Goal: Download file/media

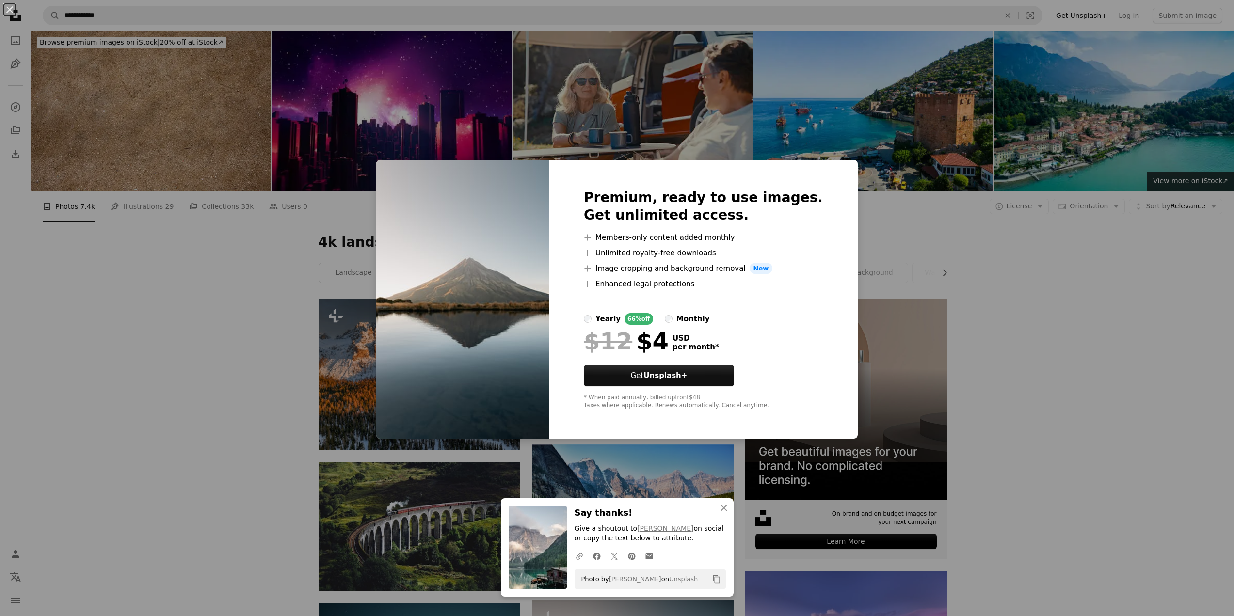
scroll to position [194, 0]
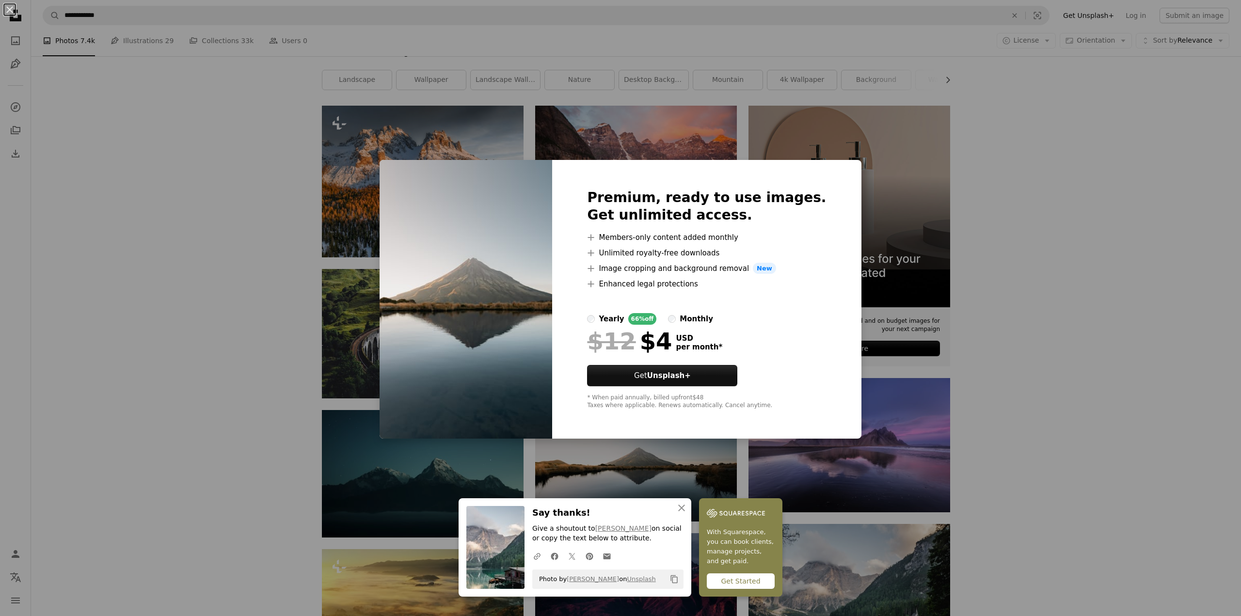
click at [1031, 269] on div "An X shape Premium, ready to use images. Get unlimited access. A plus sign Memb…" at bounding box center [620, 308] width 1241 height 616
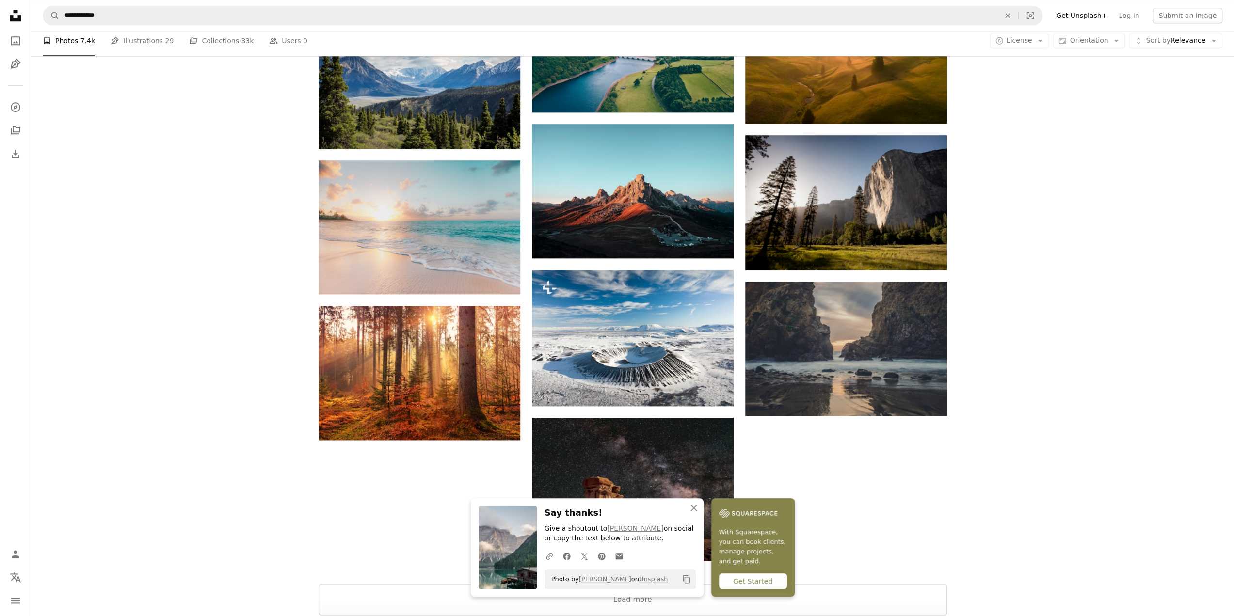
scroll to position [875, 0]
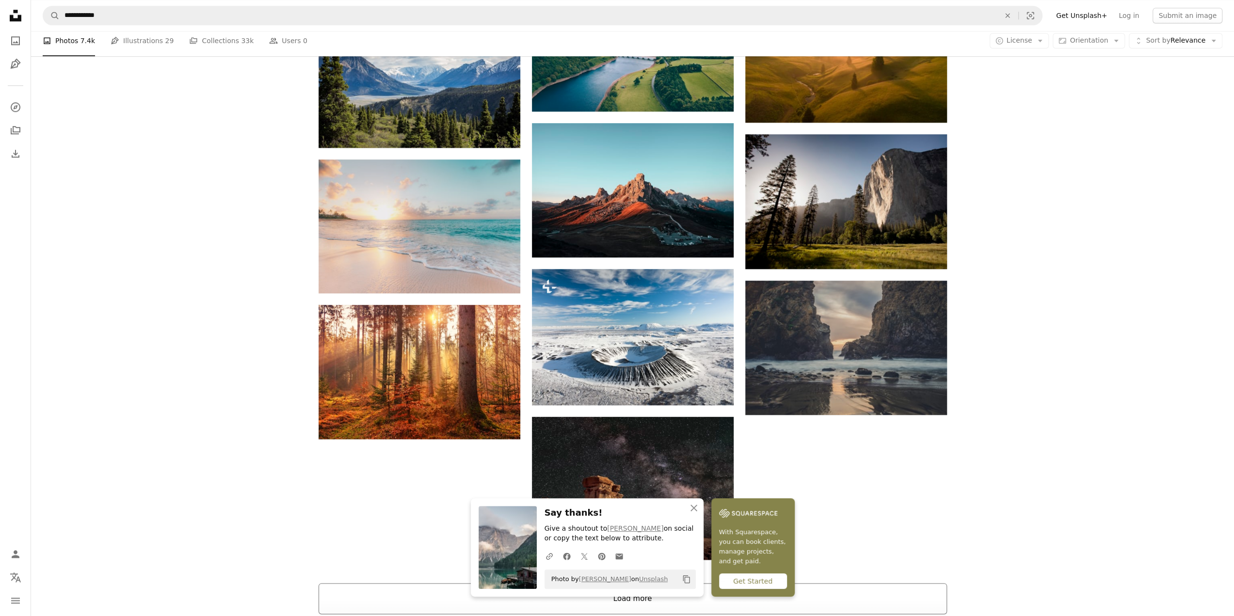
click at [594, 583] on button "Load more" at bounding box center [633, 598] width 628 height 31
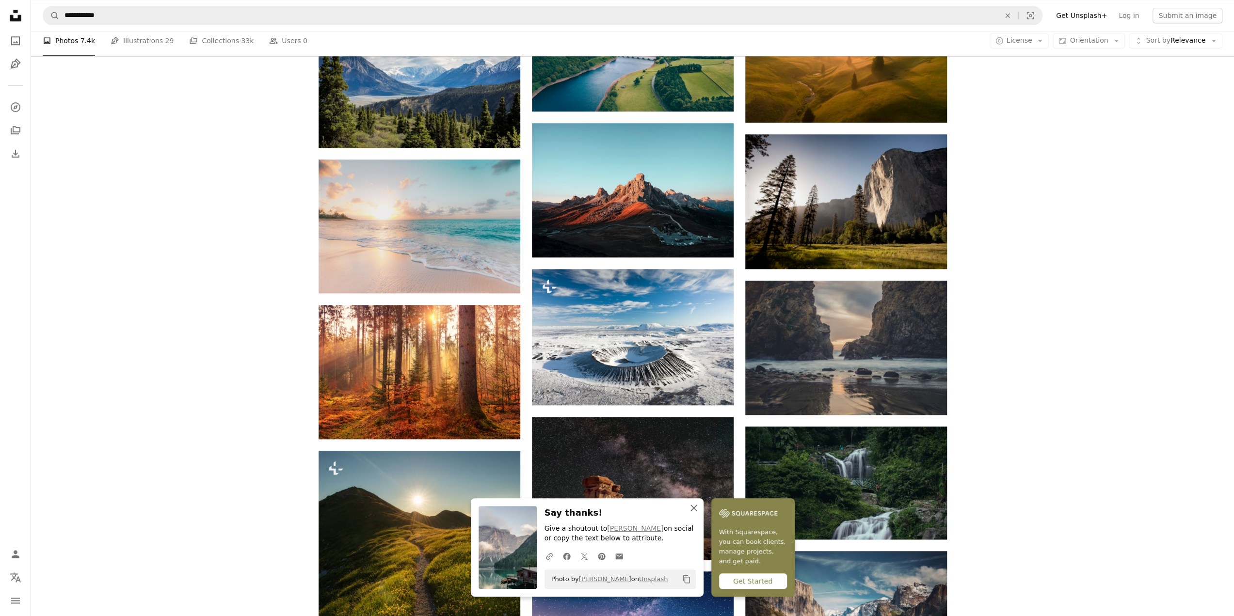
click at [697, 508] on icon "button" at bounding box center [693, 508] width 7 height 7
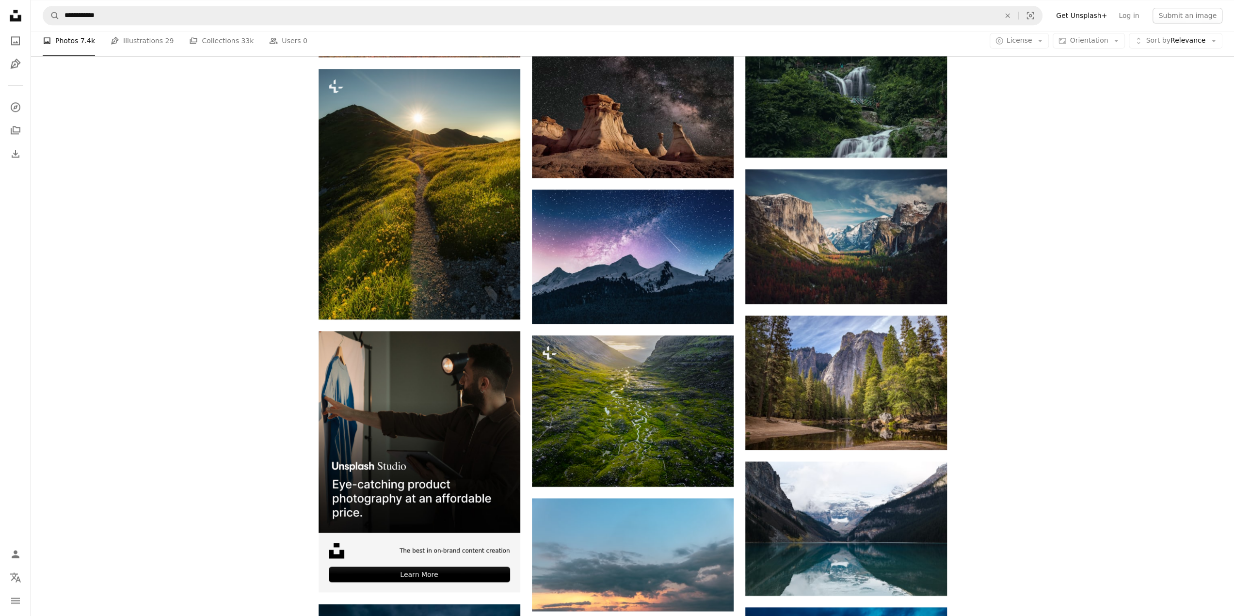
scroll to position [1263, 0]
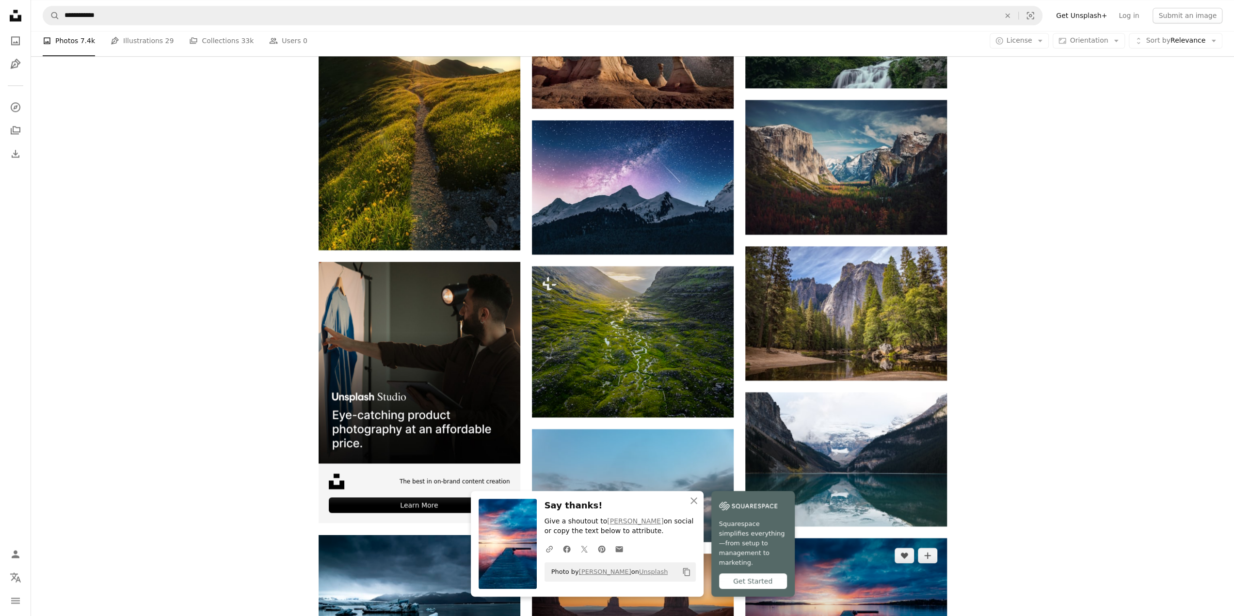
scroll to position [1456, 0]
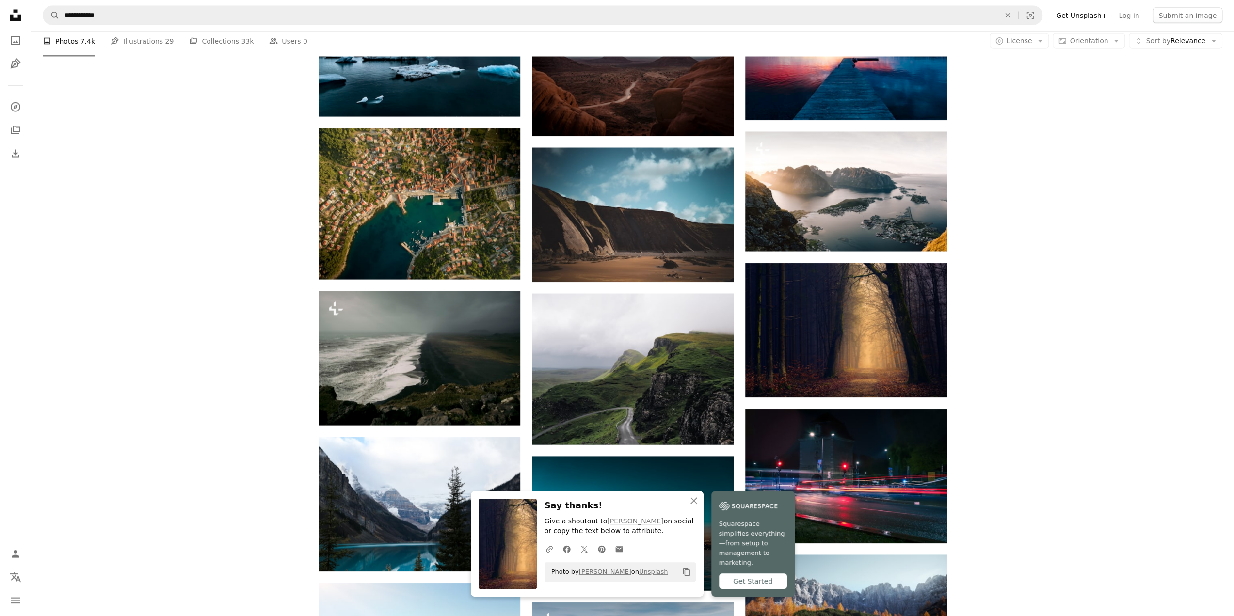
scroll to position [1941, 0]
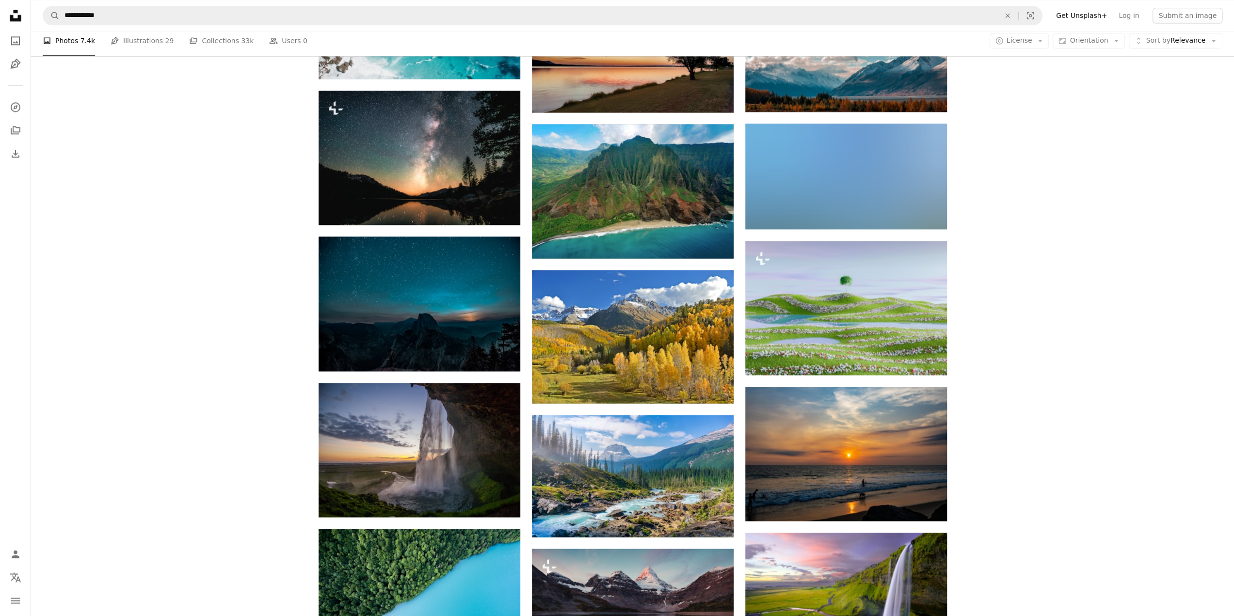
scroll to position [4996, 0]
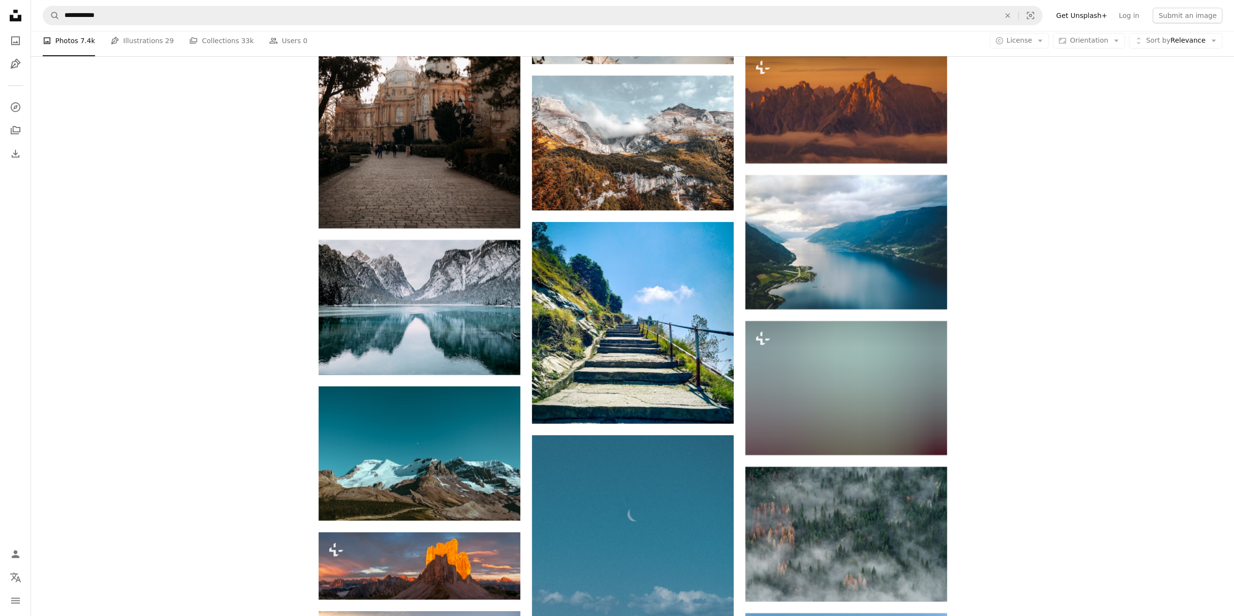
scroll to position [7808, 0]
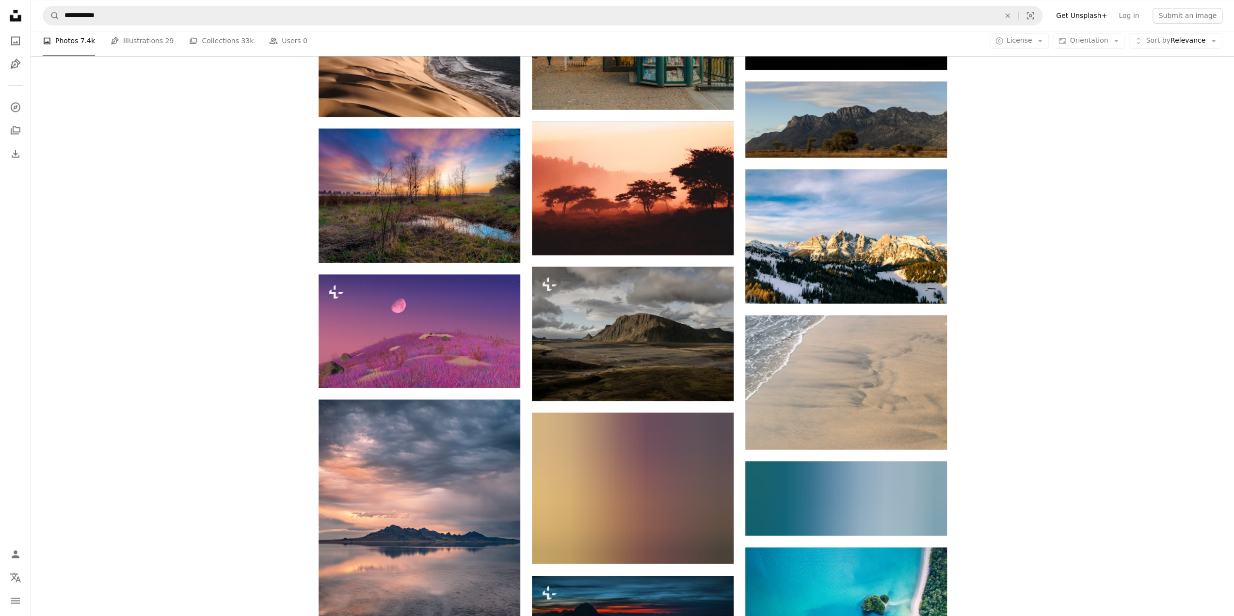
scroll to position [16244, 0]
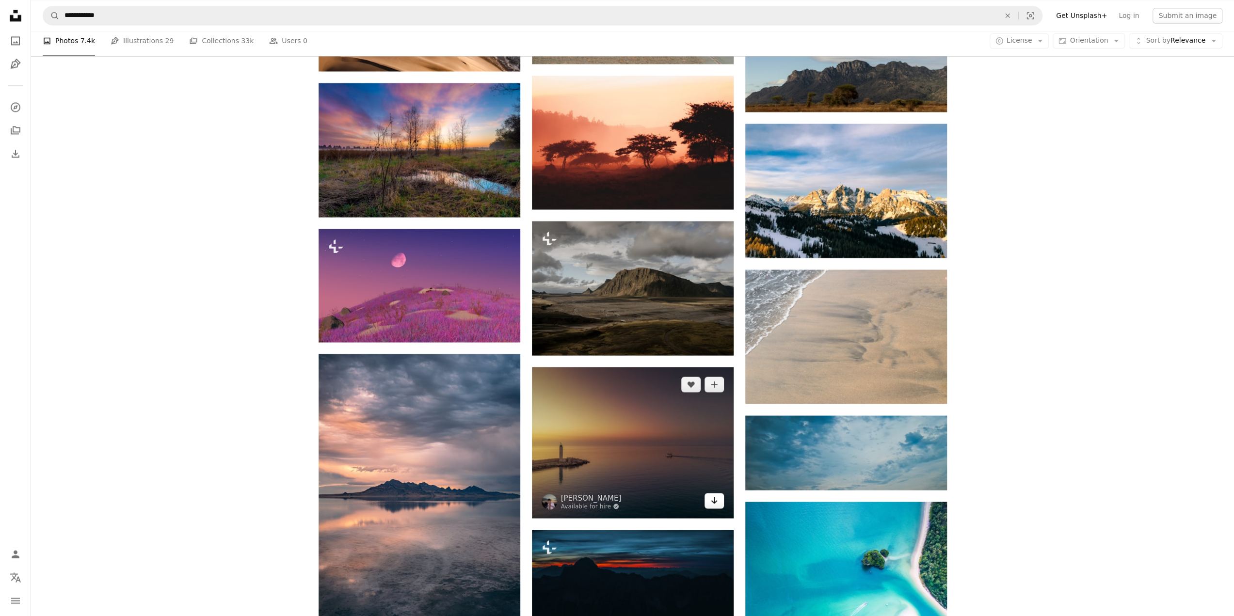
click at [712, 495] on icon "Arrow pointing down" at bounding box center [714, 501] width 8 height 12
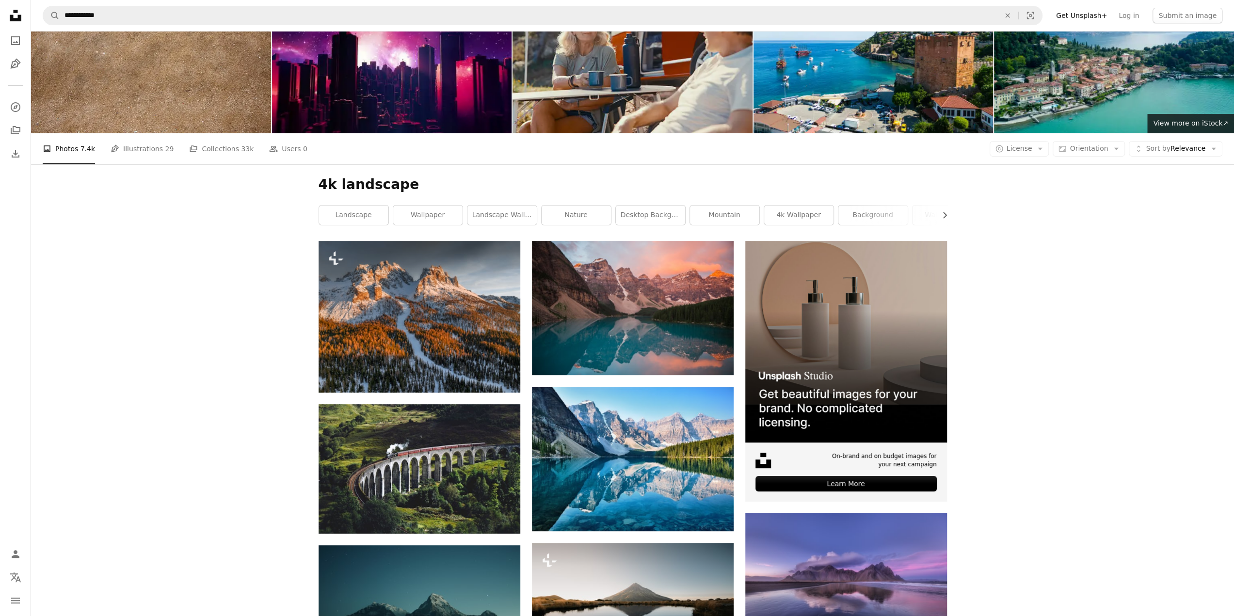
scroll to position [0, 0]
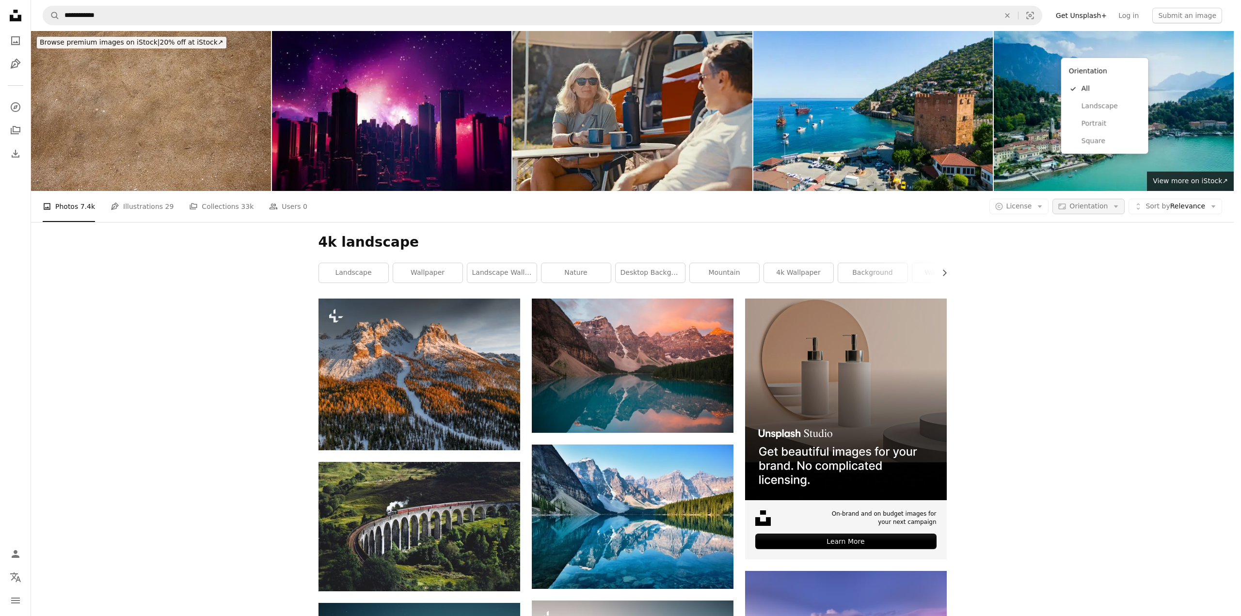
click at [1120, 202] on icon "Arrow down" at bounding box center [1116, 206] width 9 height 9
click at [1101, 106] on span "Landscape" at bounding box center [1111, 106] width 59 height 10
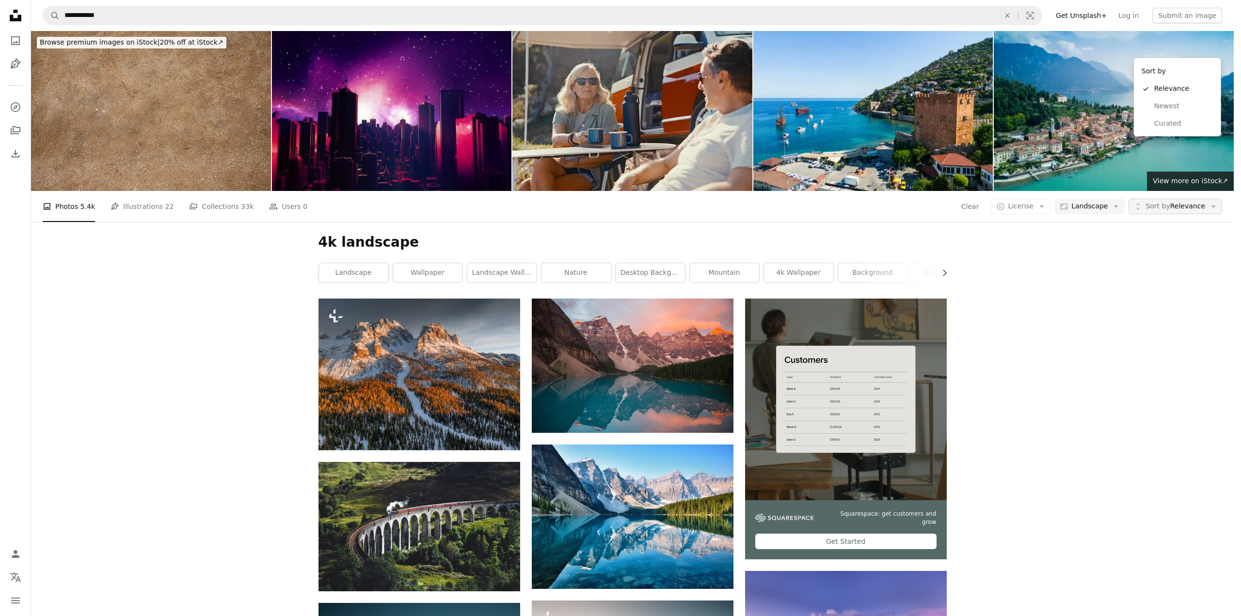
click at [1214, 202] on icon "Arrow down" at bounding box center [1213, 206] width 9 height 9
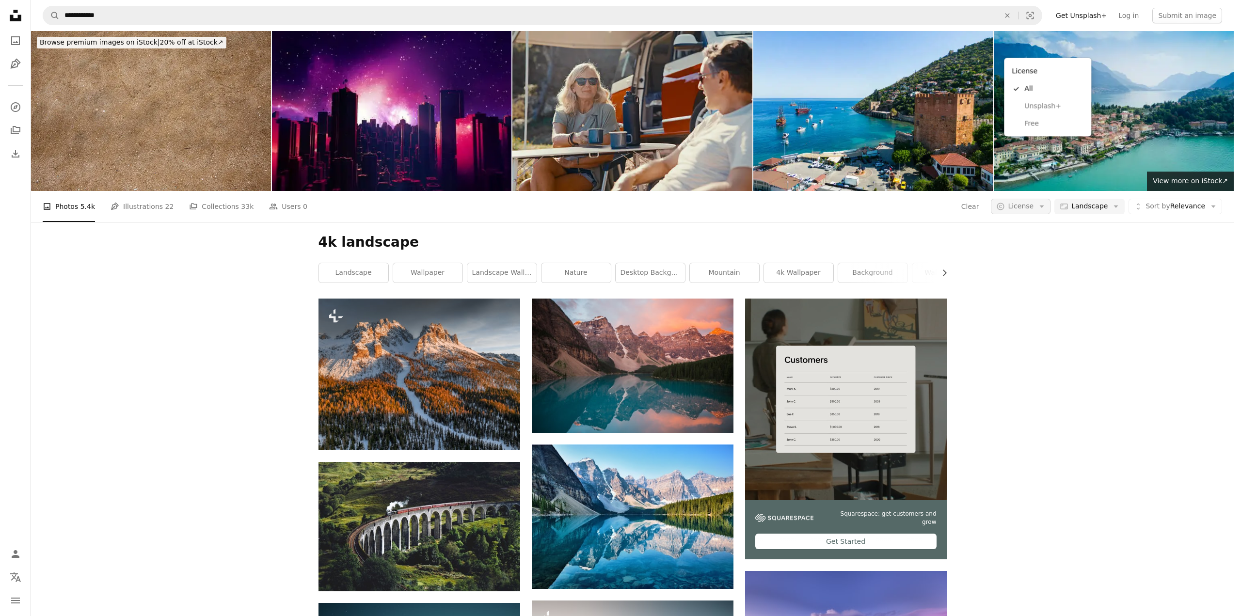
click at [1046, 202] on icon "Arrow down" at bounding box center [1042, 206] width 9 height 9
click at [1038, 128] on span "Free" at bounding box center [1053, 124] width 59 height 10
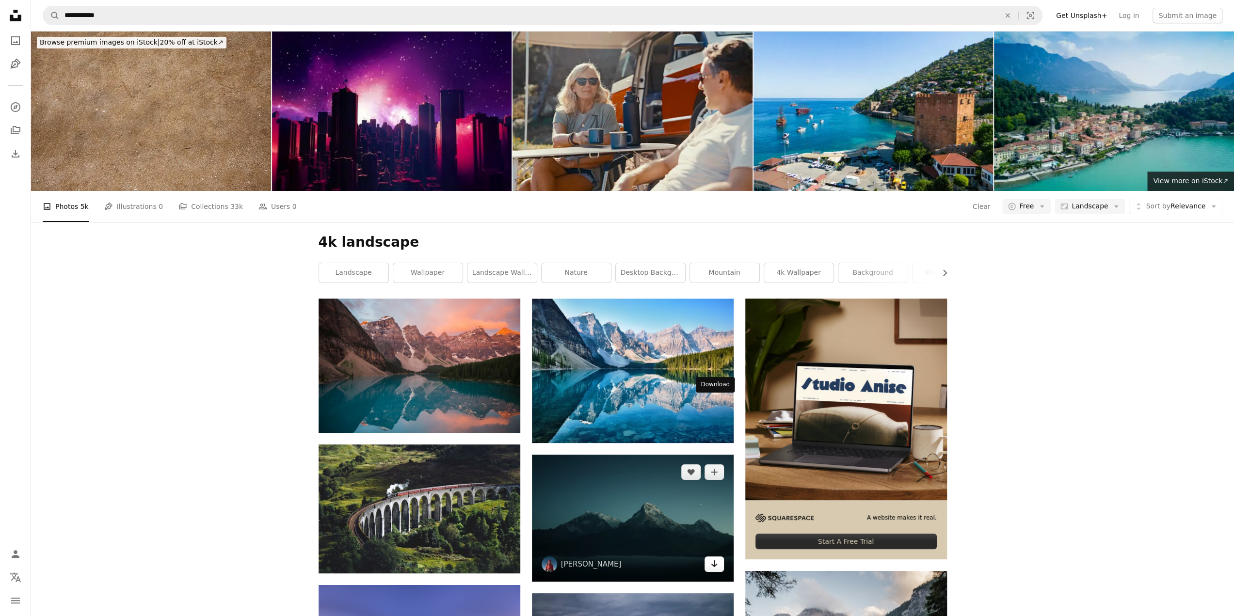
click at [715, 560] on icon "Download" at bounding box center [714, 563] width 6 height 7
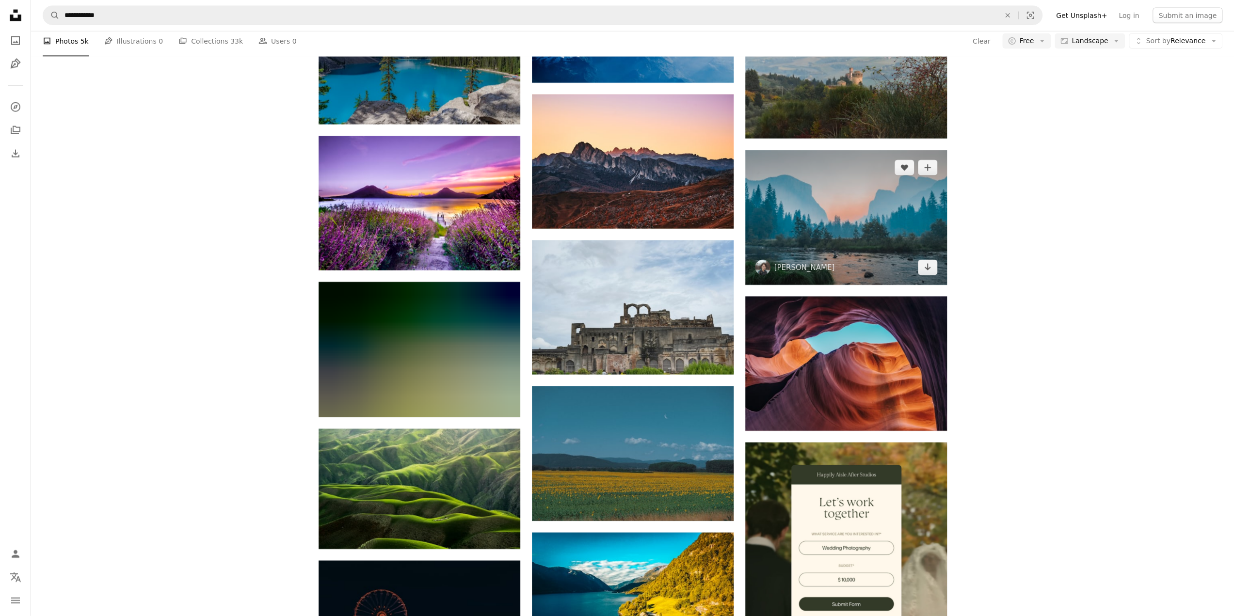
scroll to position [2133, 0]
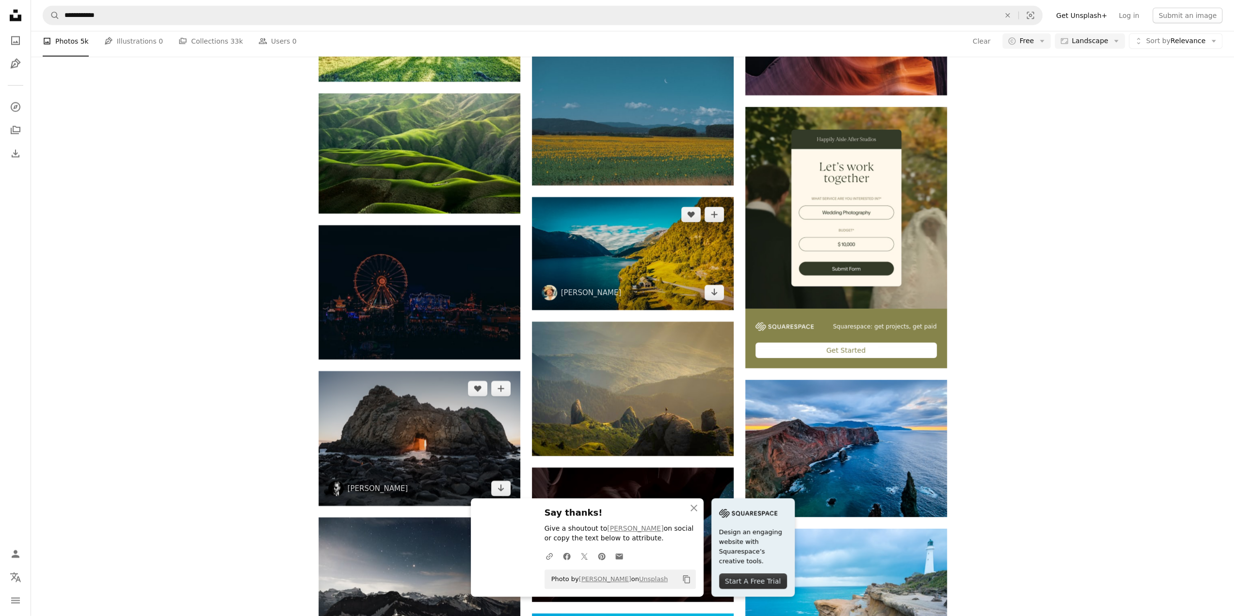
scroll to position [2473, 0]
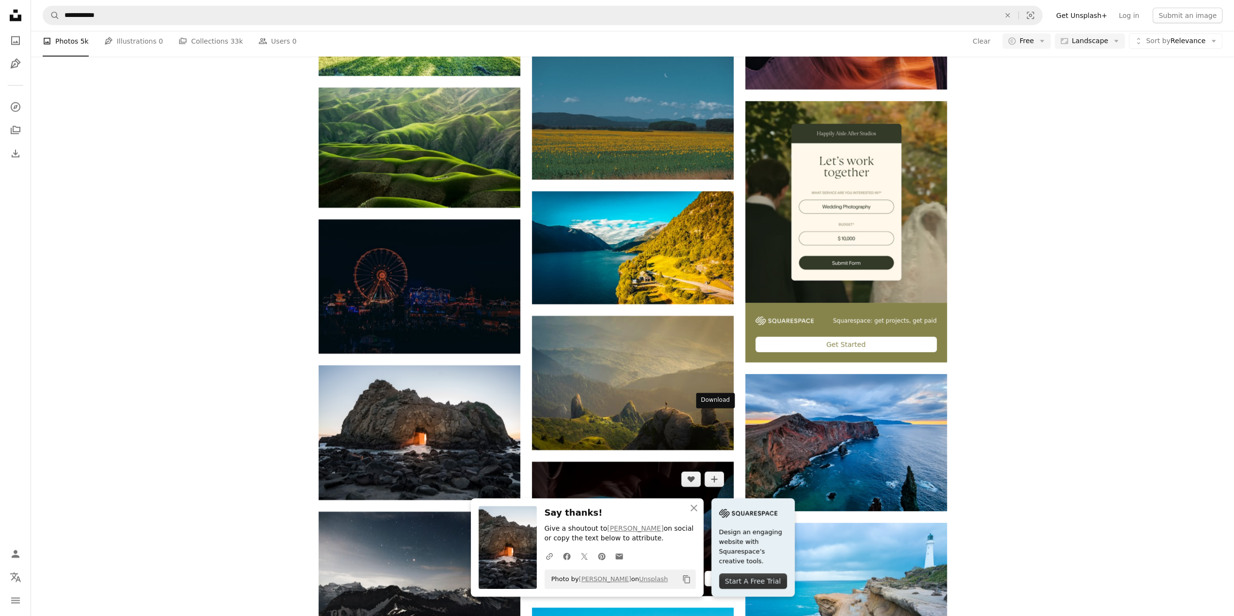
click at [711, 573] on icon "Arrow pointing down" at bounding box center [714, 579] width 8 height 12
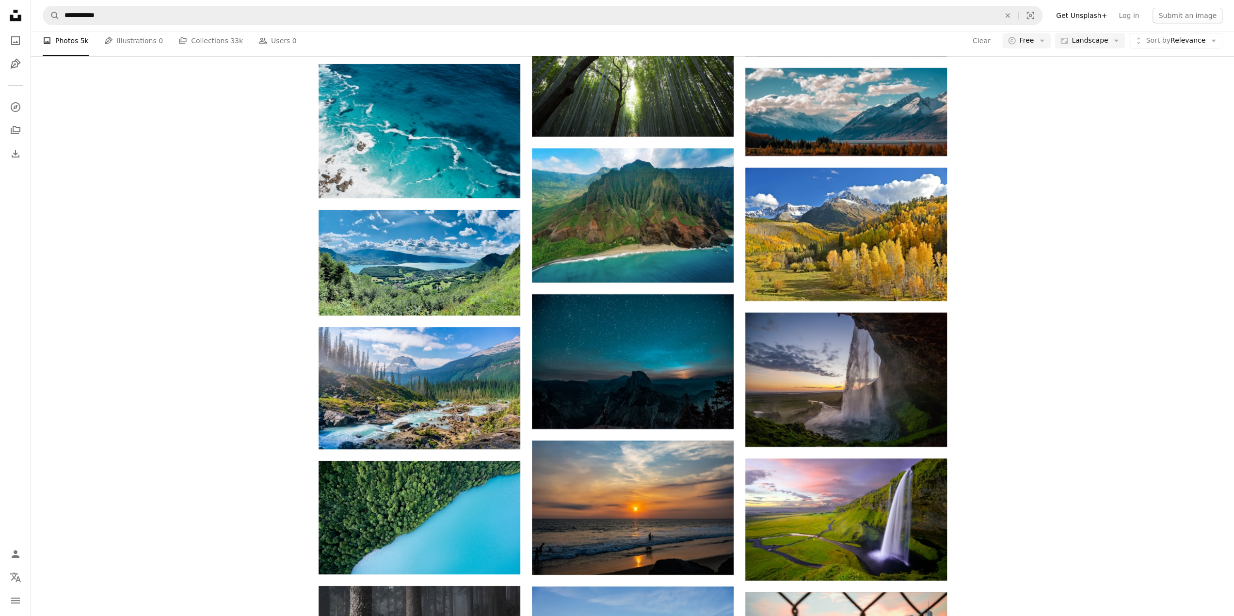
scroll to position [3636, 0]
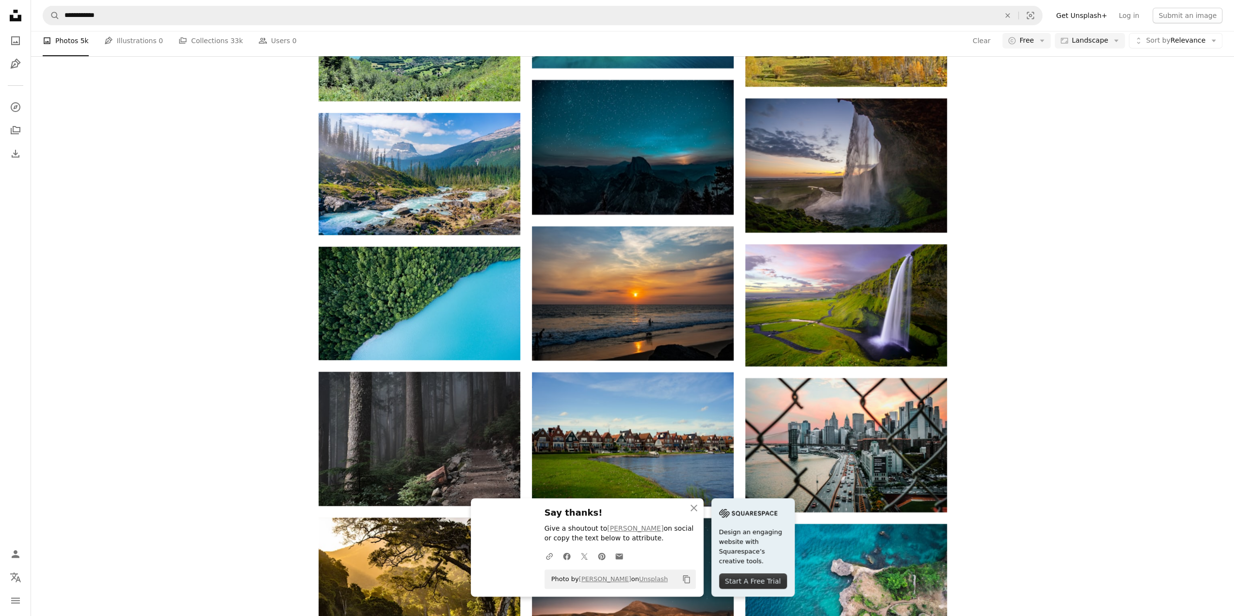
scroll to position [3927, 0]
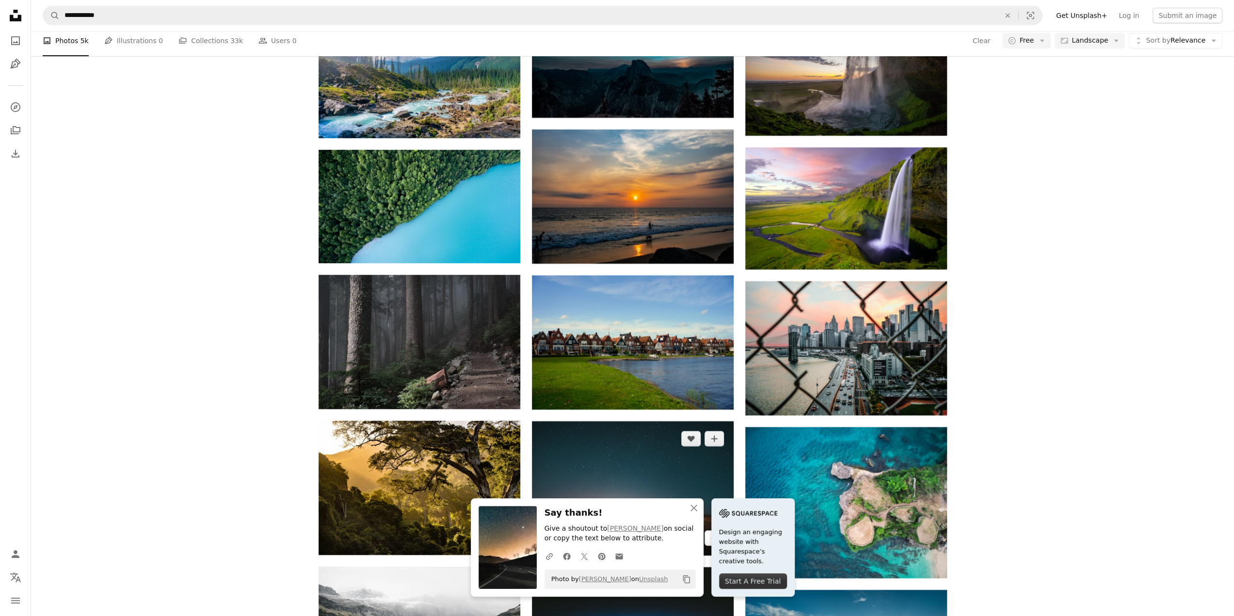
click at [712, 532] on icon "Arrow pointing down" at bounding box center [714, 538] width 8 height 12
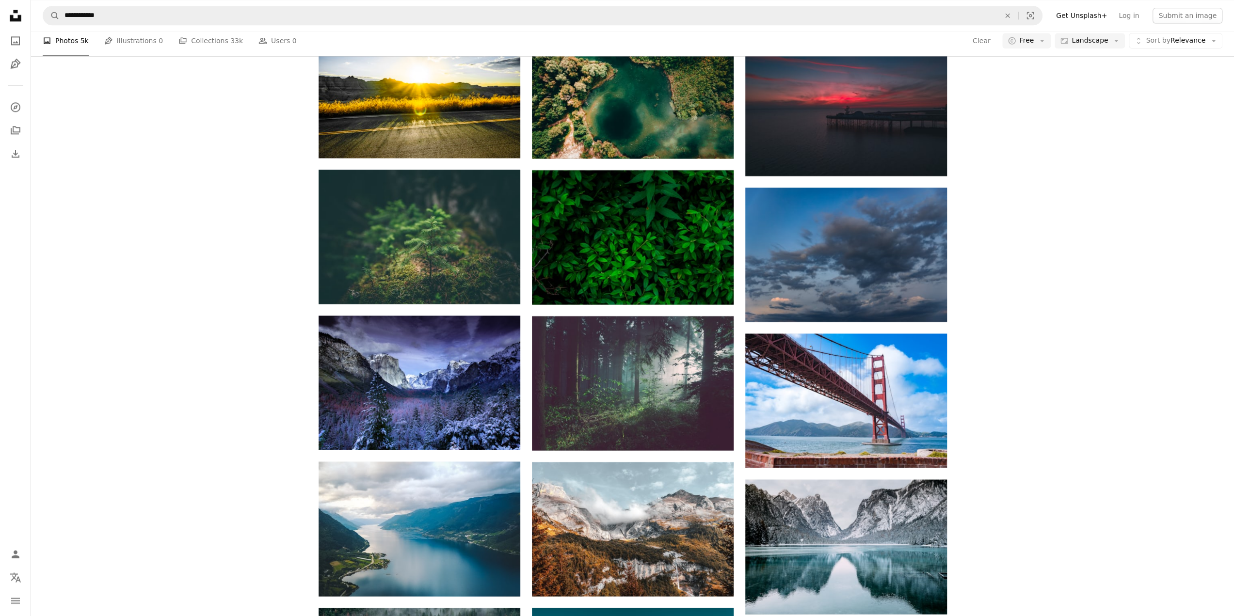
scroll to position [5188, 0]
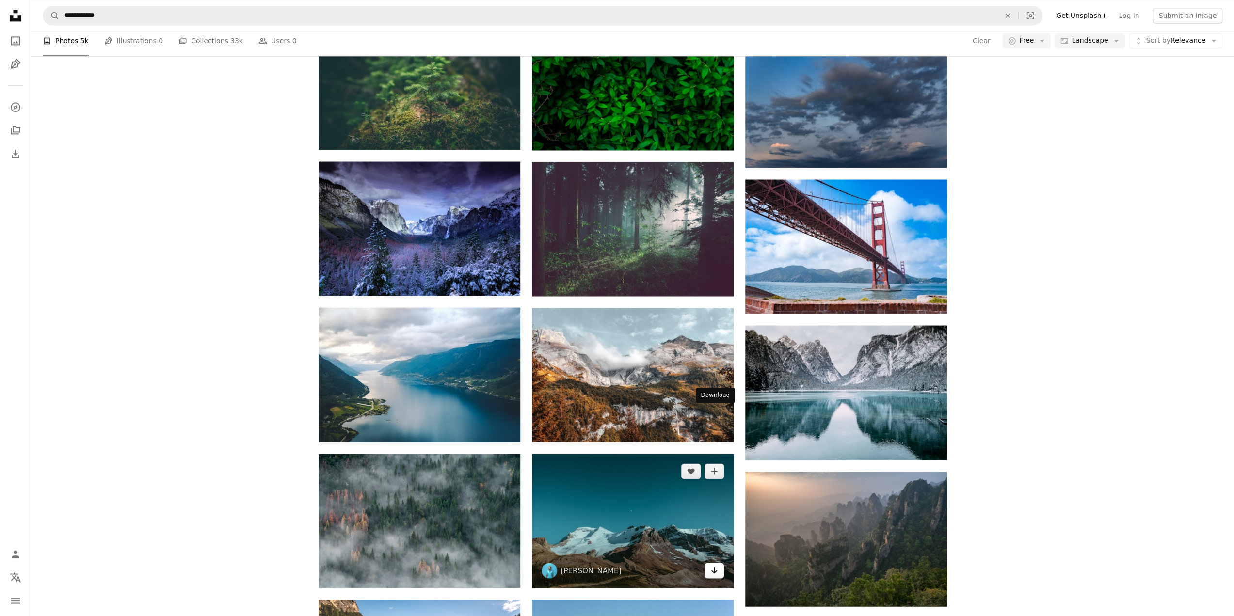
click at [709, 563] on link "Arrow pointing down" at bounding box center [713, 571] width 19 height 16
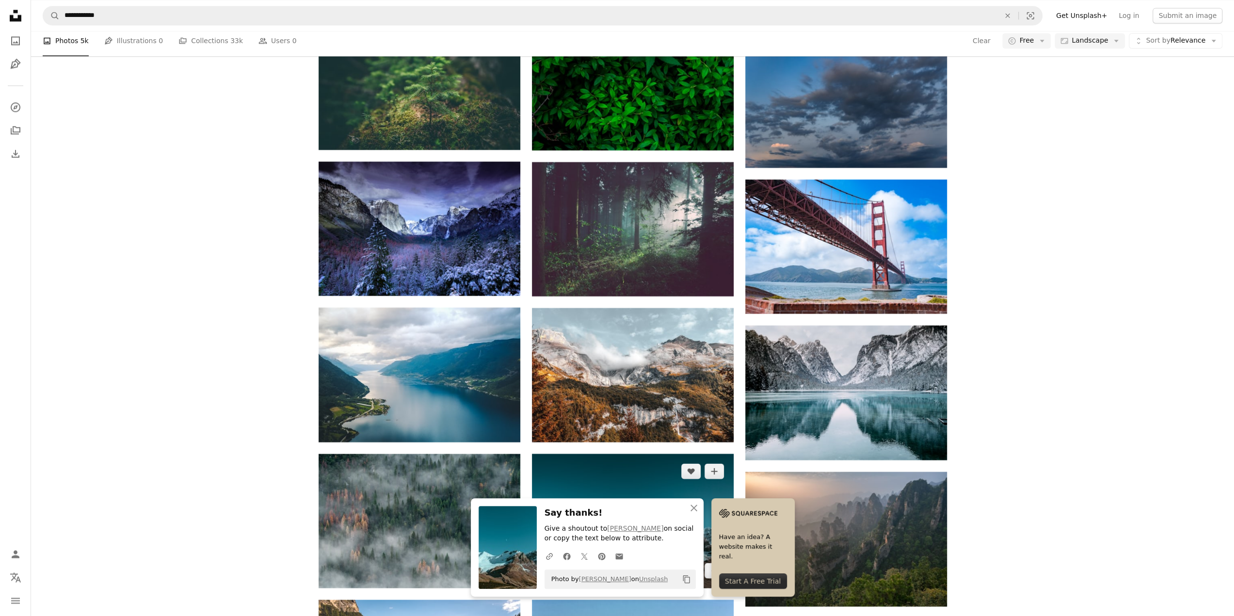
scroll to position [5333, 0]
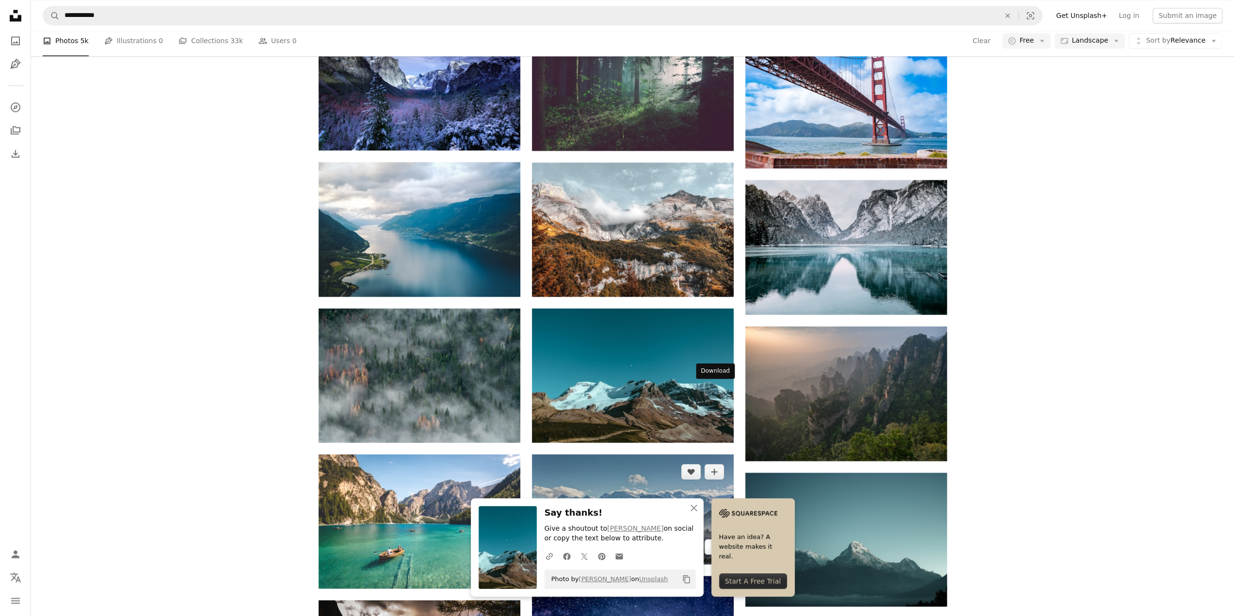
click at [708, 539] on link "Arrow pointing down" at bounding box center [713, 547] width 19 height 16
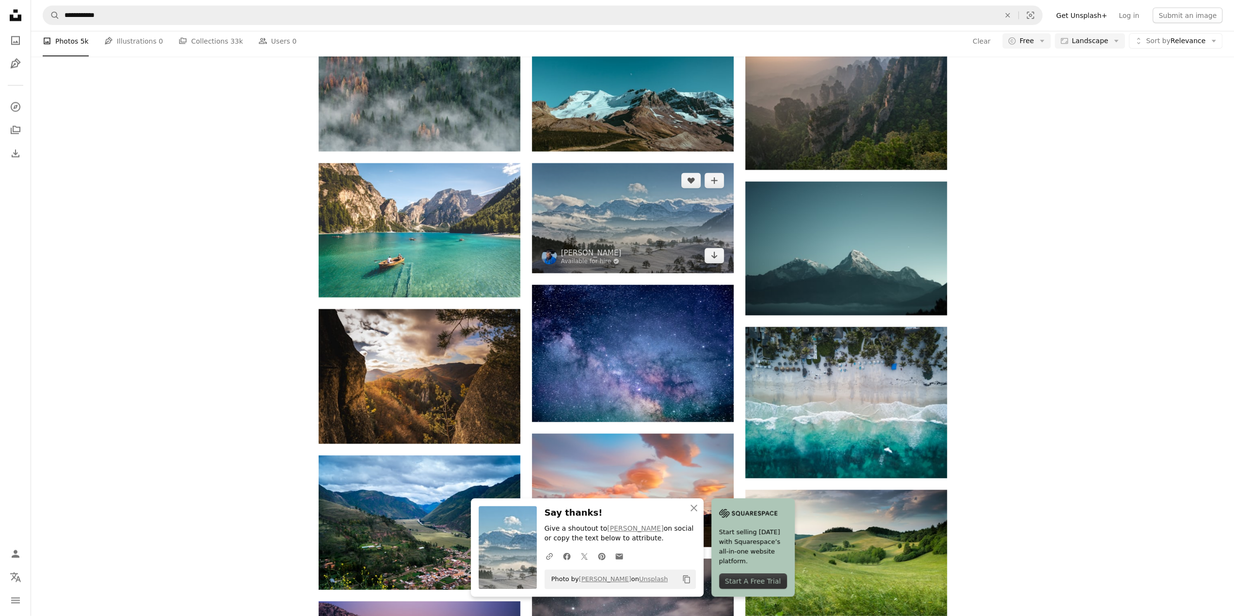
scroll to position [5673, 0]
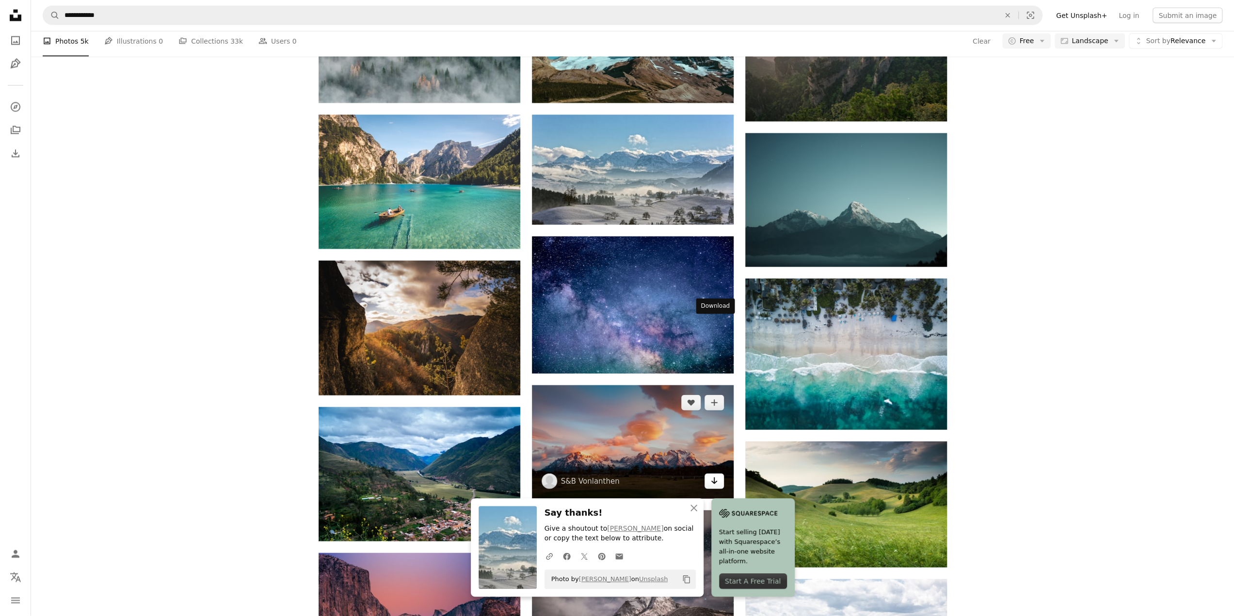
click at [714, 478] on icon "Download" at bounding box center [714, 481] width 6 height 7
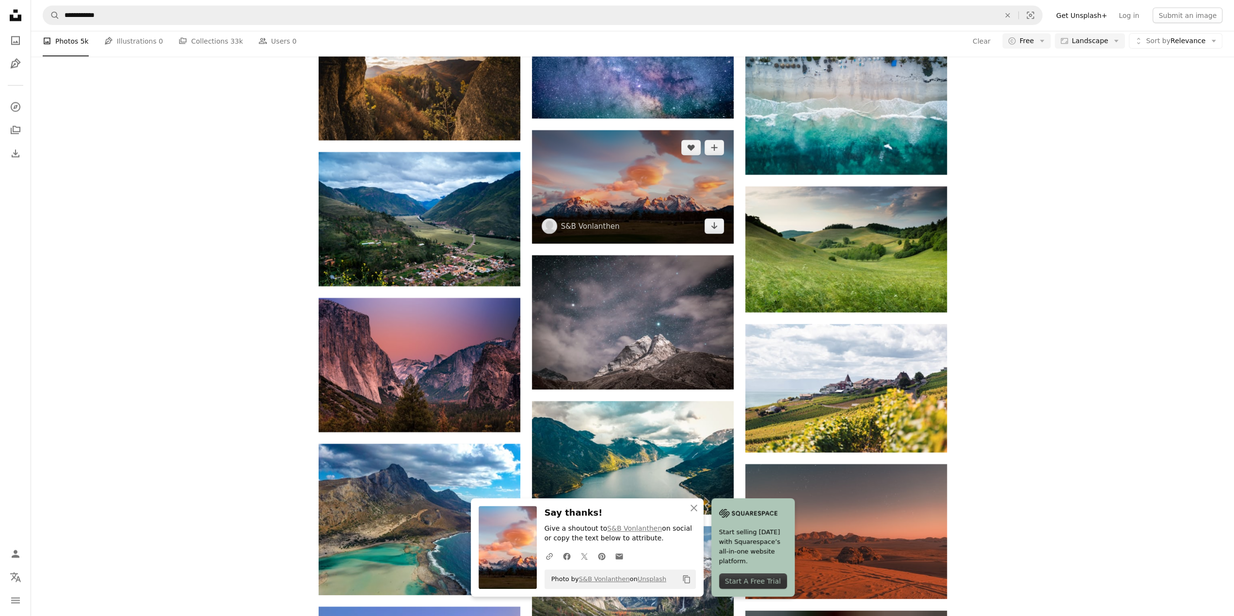
scroll to position [5964, 0]
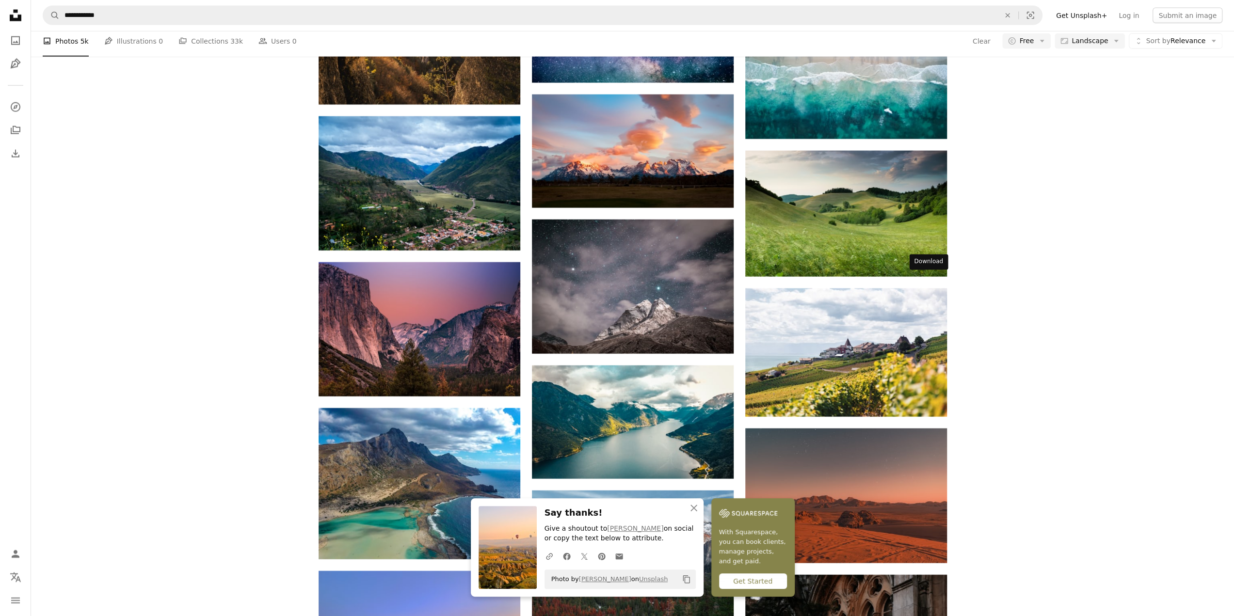
drag, startPoint x: 924, startPoint y: 285, endPoint x: 932, endPoint y: 287, distance: 8.1
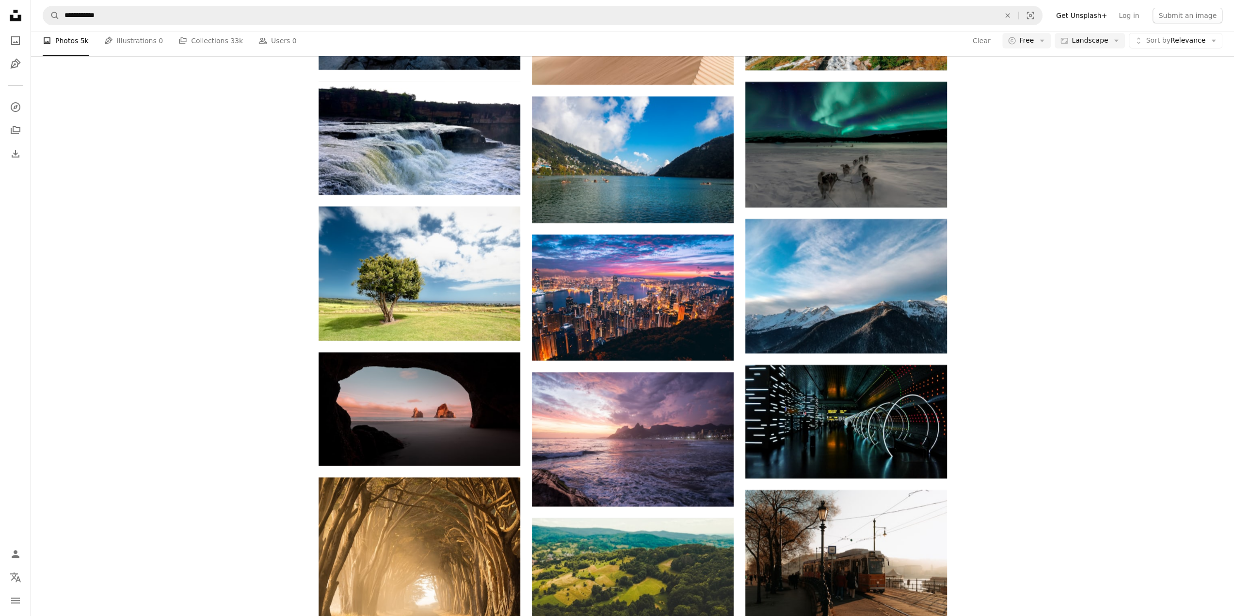
scroll to position [7418, 0]
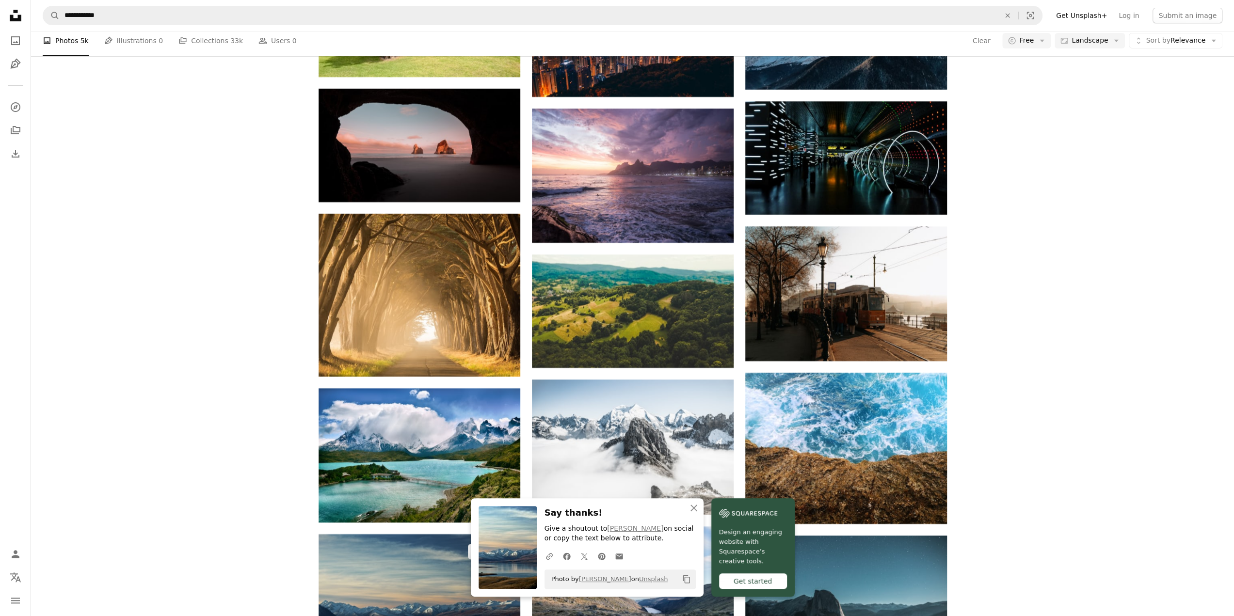
scroll to position [7612, 0]
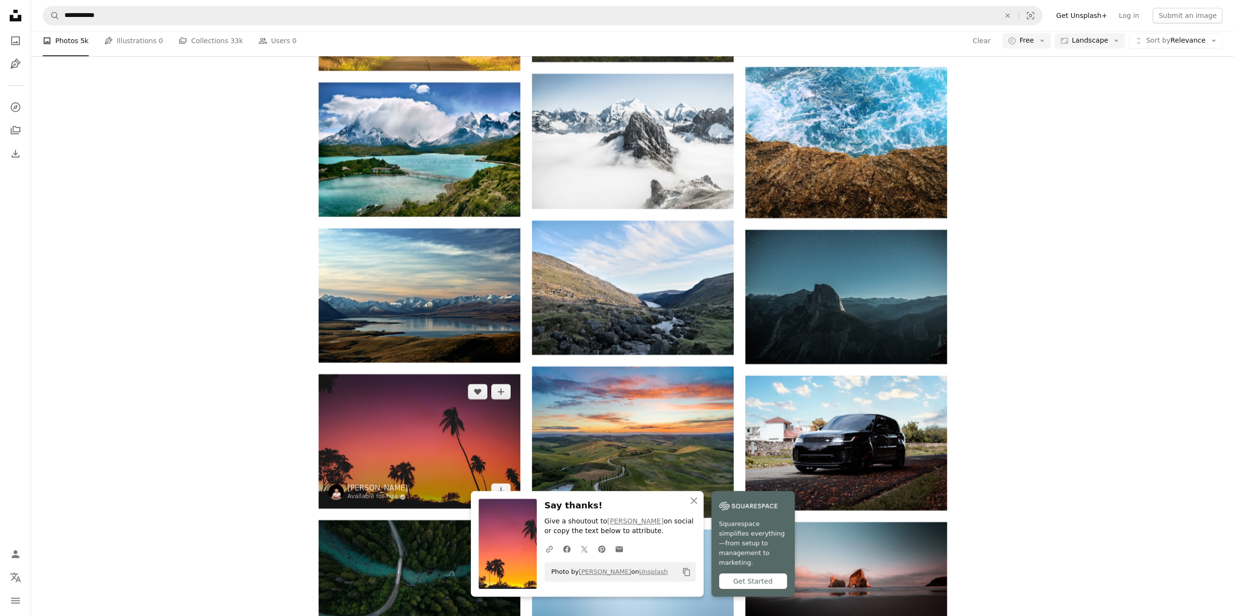
scroll to position [7903, 0]
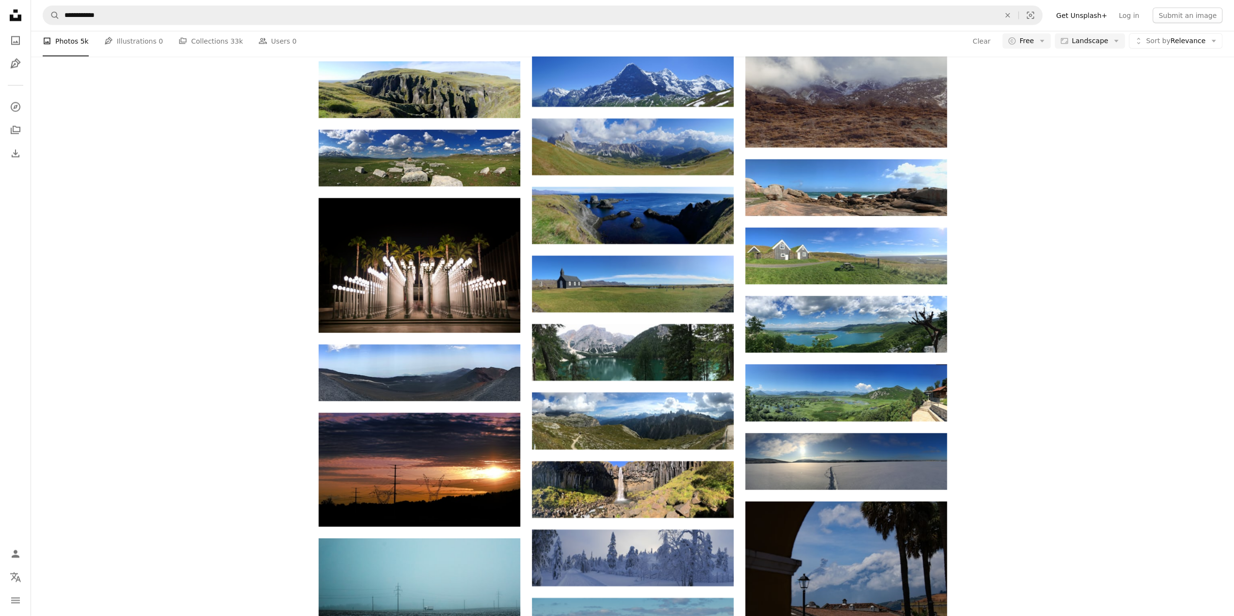
scroll to position [0, 0]
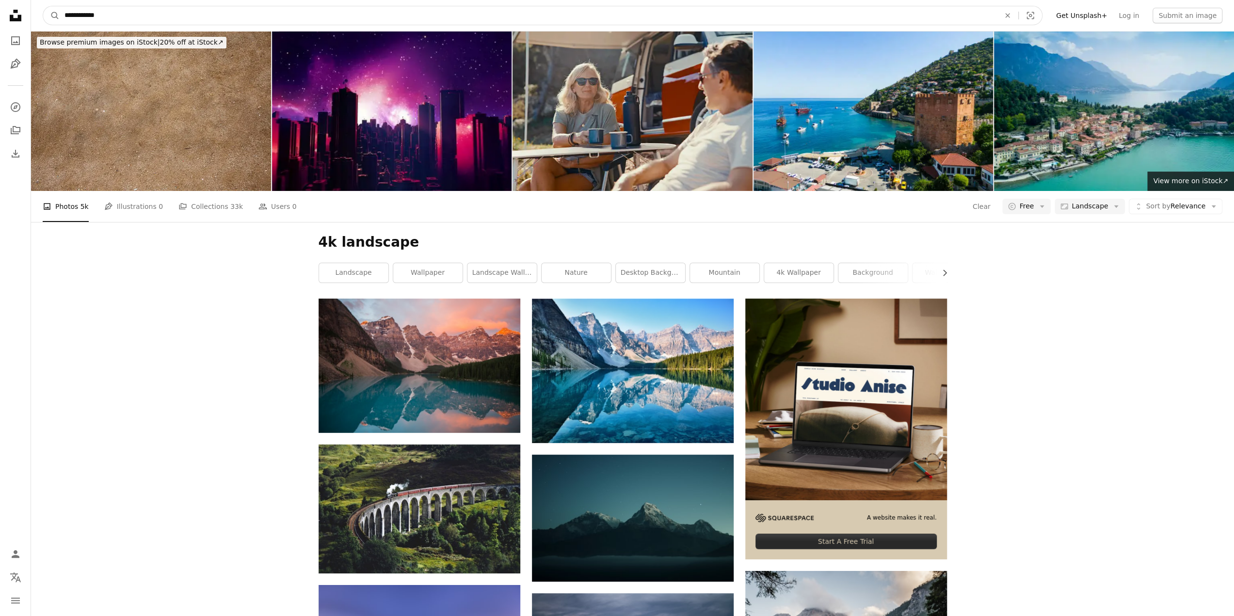
click at [128, 19] on input "**********" at bounding box center [528, 15] width 937 height 18
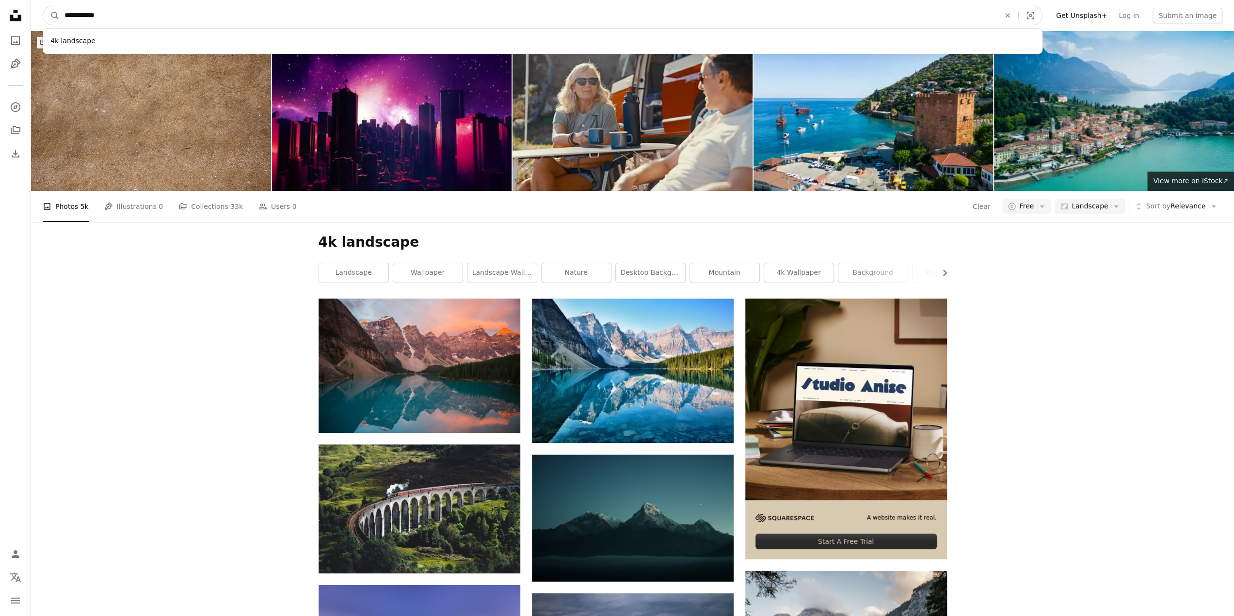
drag, startPoint x: 125, startPoint y: 18, endPoint x: 71, endPoint y: 12, distance: 53.7
click at [71, 12] on input "**********" at bounding box center [528, 15] width 937 height 18
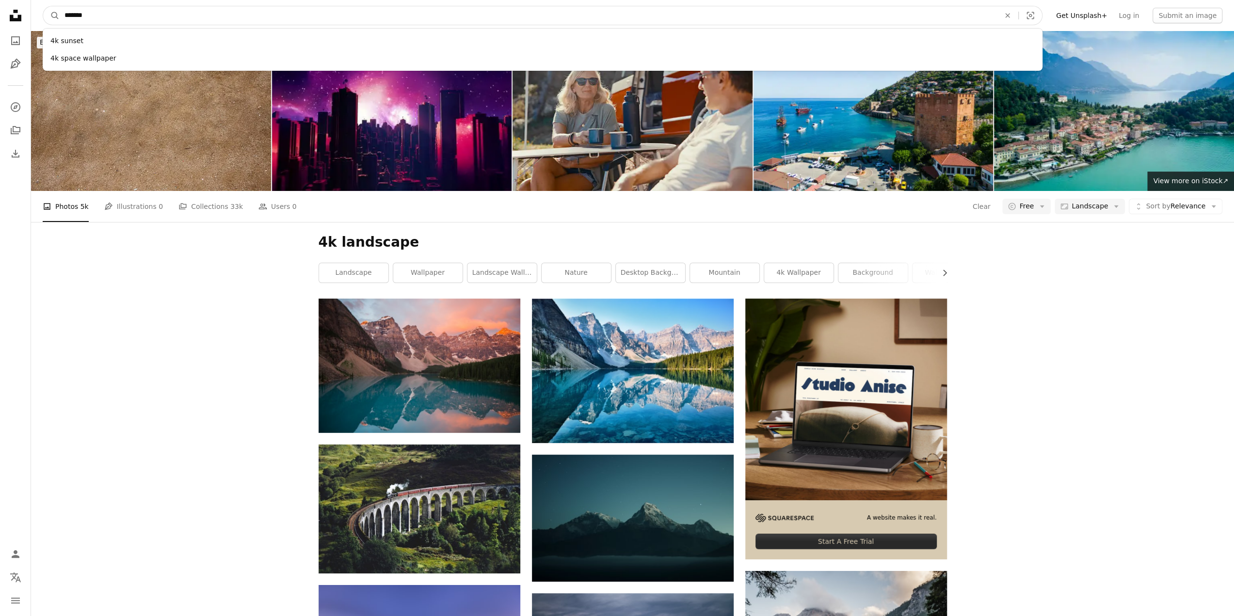
type input "********"
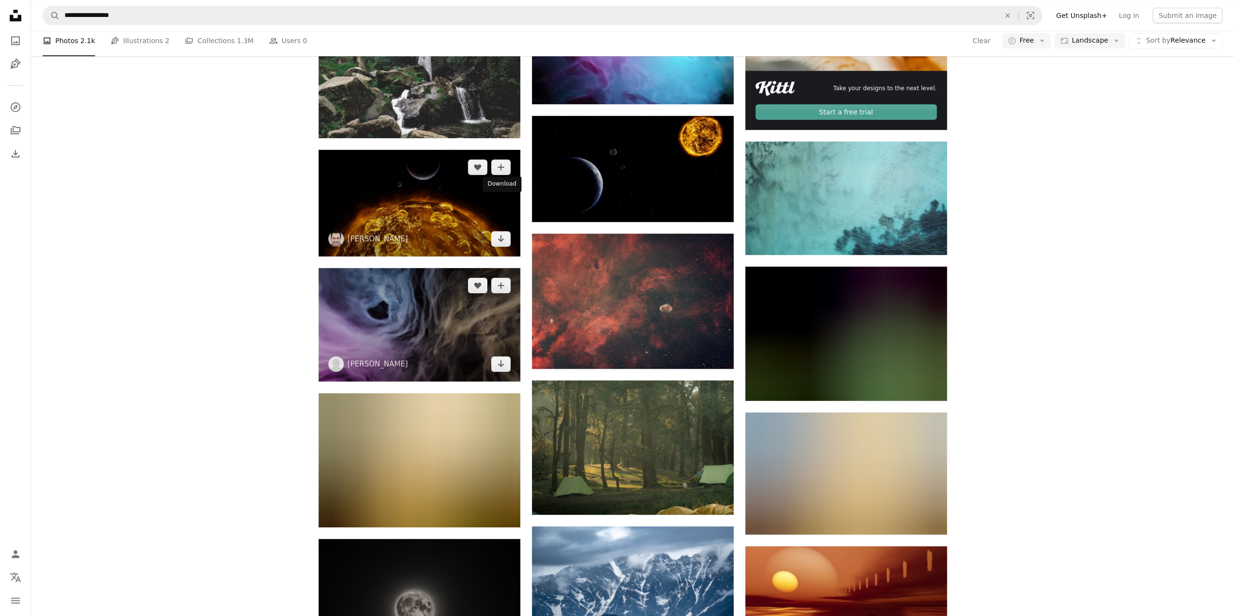
scroll to position [487, 0]
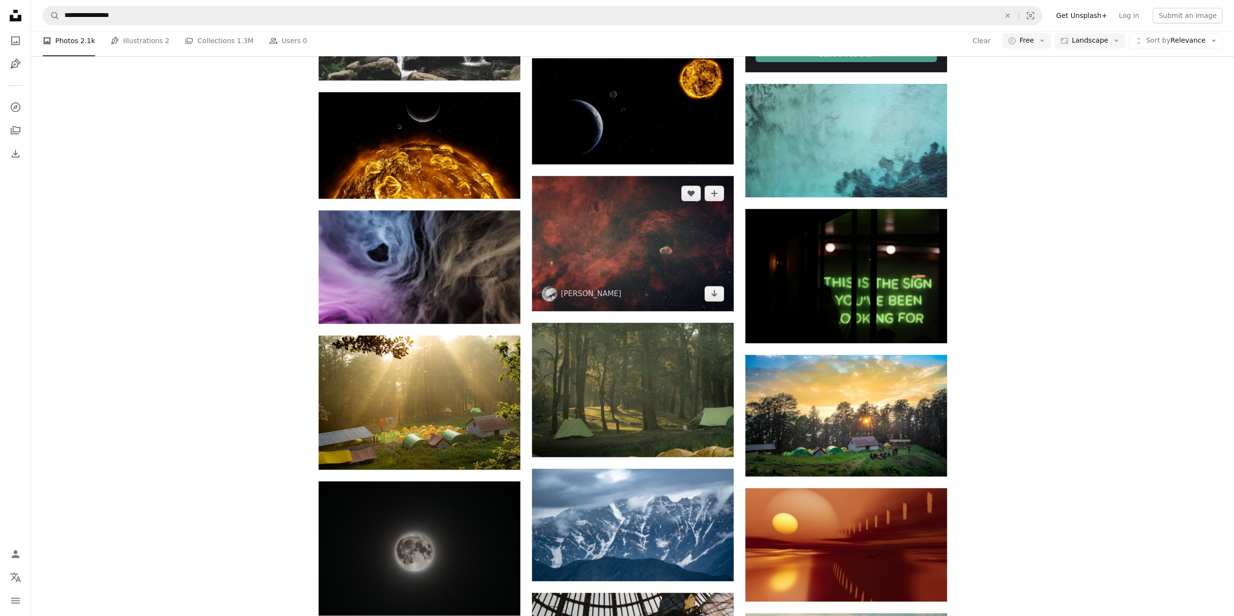
click at [620, 176] on img at bounding box center [633, 243] width 202 height 135
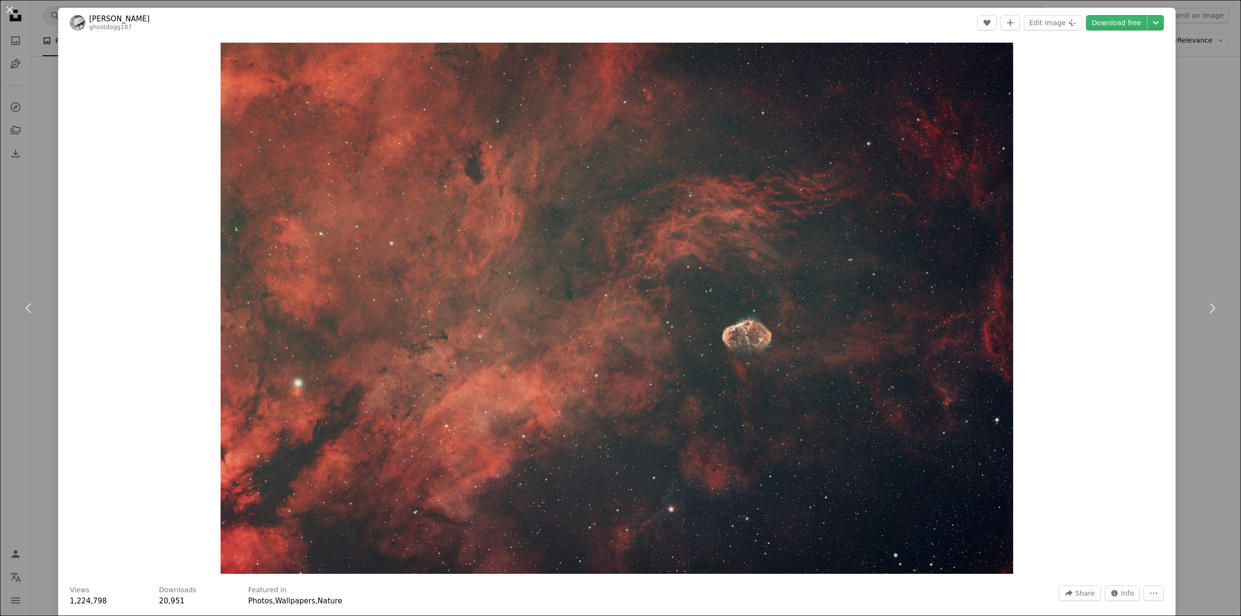
click at [1193, 79] on div "An X shape Chevron left Chevron right [PERSON_NAME] ghostdogg187 A heart A plus…" at bounding box center [620, 308] width 1241 height 616
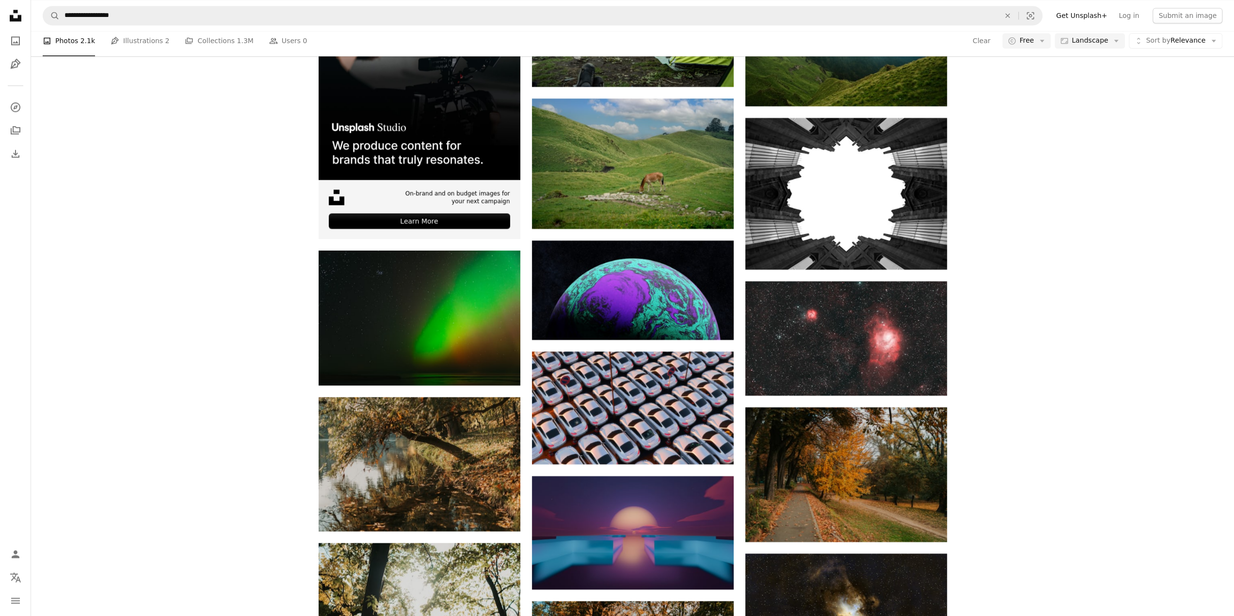
scroll to position [1408, 0]
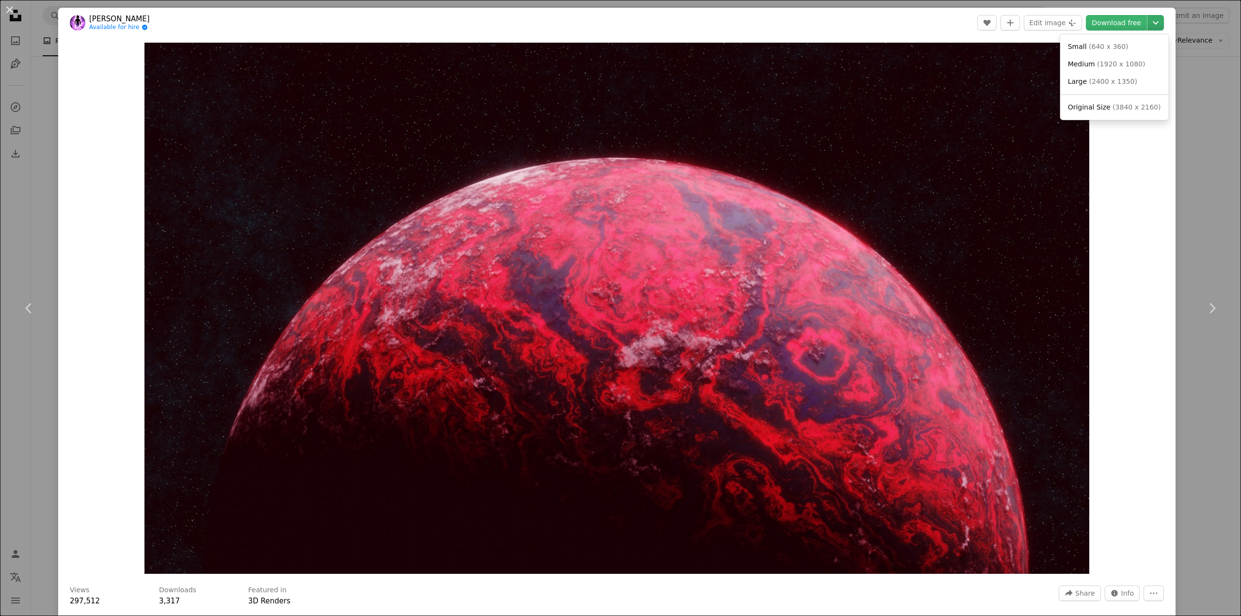
click at [1148, 24] on icon "Chevron down" at bounding box center [1156, 23] width 16 height 12
click at [1132, 190] on dialog "An X shape Chevron left Chevron right [PERSON_NAME] Available for hire A checkm…" at bounding box center [620, 308] width 1241 height 616
click at [1200, 101] on div "An X shape Chevron left Chevron right [PERSON_NAME] Available for hire A checkm…" at bounding box center [620, 308] width 1241 height 616
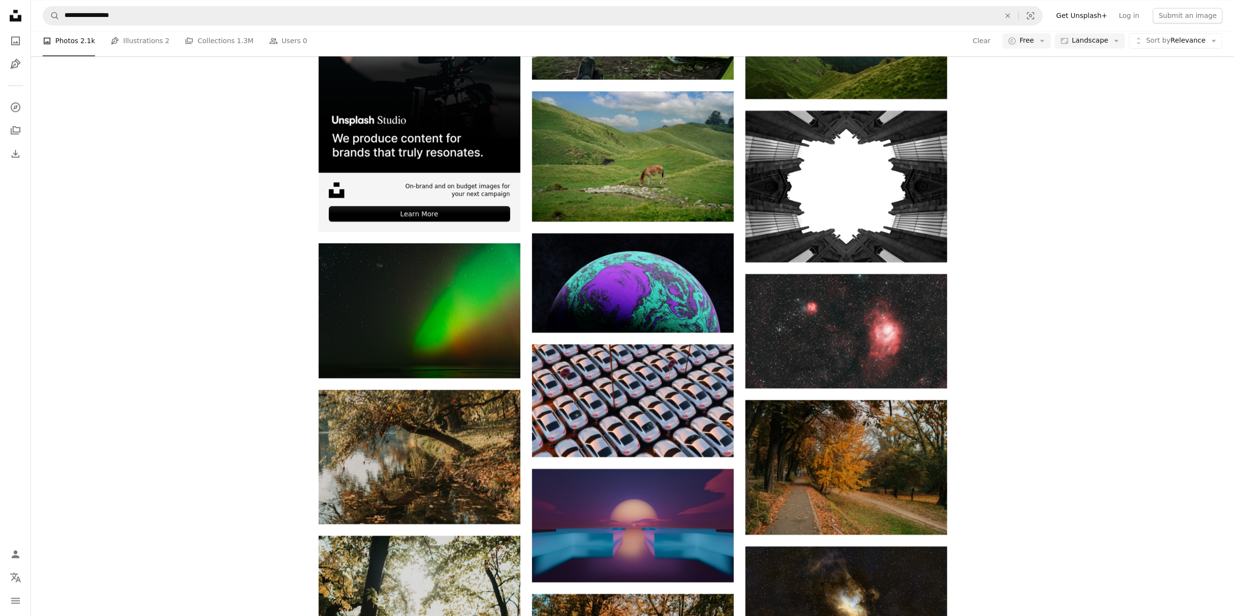
scroll to position [1069, 0]
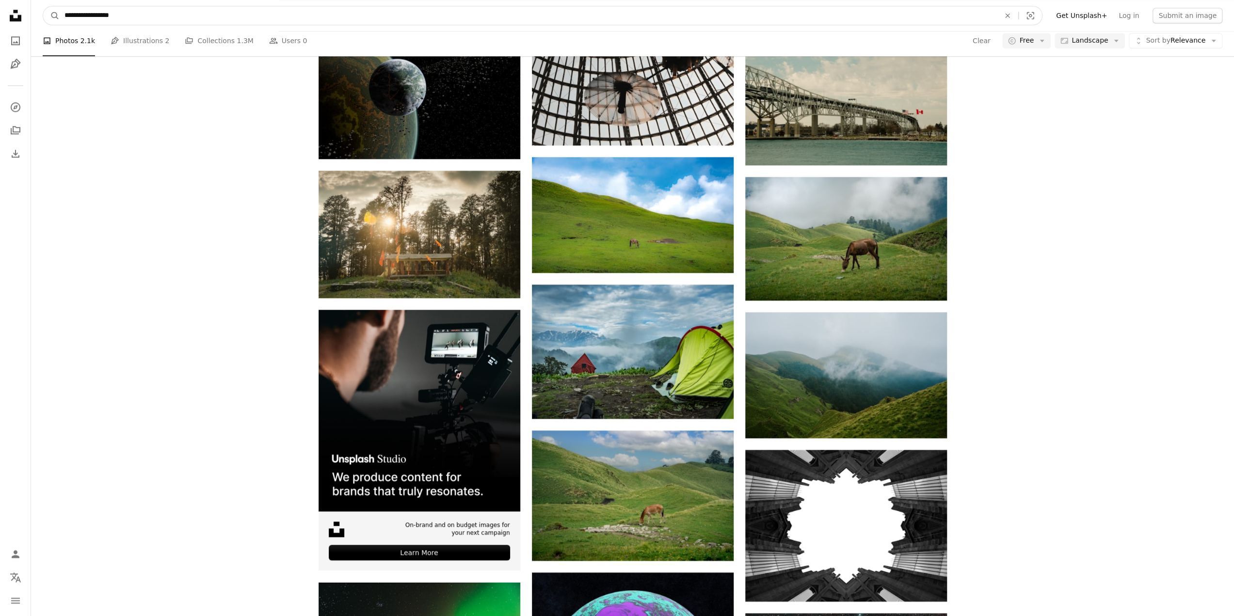
click at [83, 13] on input "**********" at bounding box center [528, 15] width 937 height 18
type input "**********"
click at [43, 6] on button "A magnifying glass" at bounding box center [51, 15] width 16 height 18
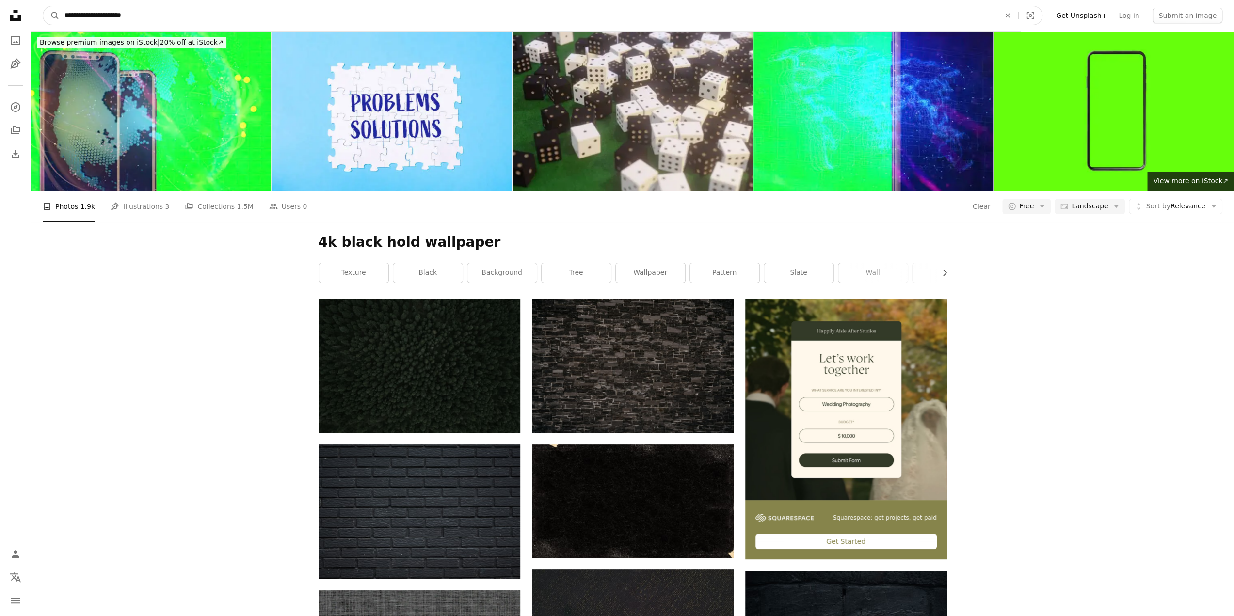
click at [104, 9] on input "**********" at bounding box center [528, 15] width 937 height 18
type input "**********"
click button "A magnifying glass" at bounding box center [51, 15] width 16 height 18
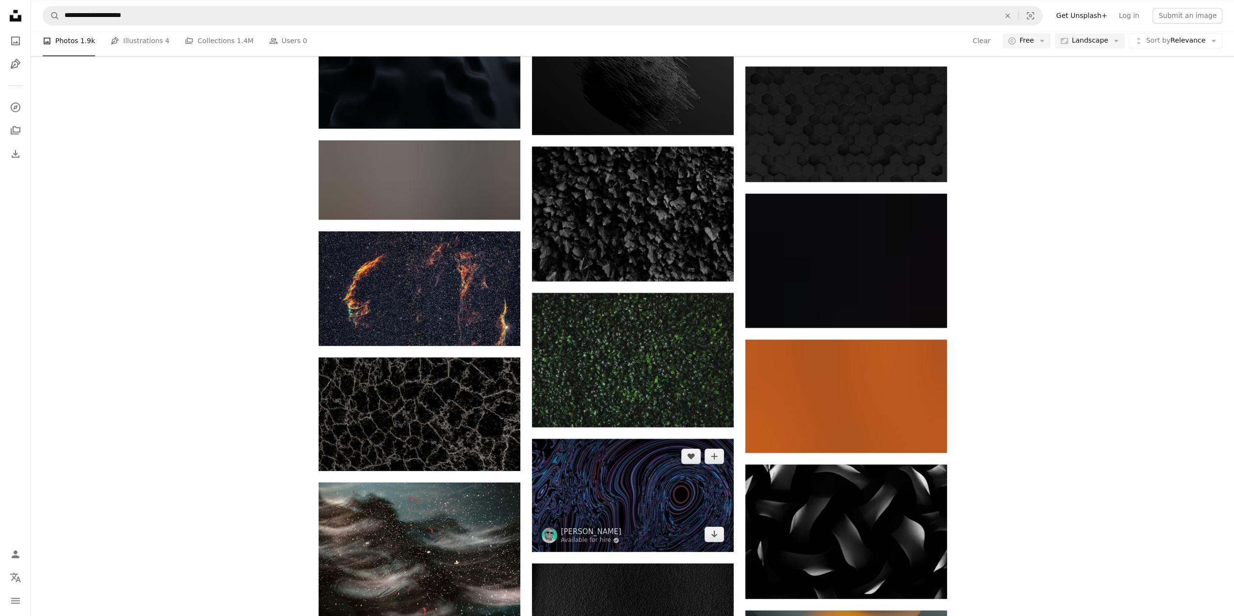
scroll to position [5624, 0]
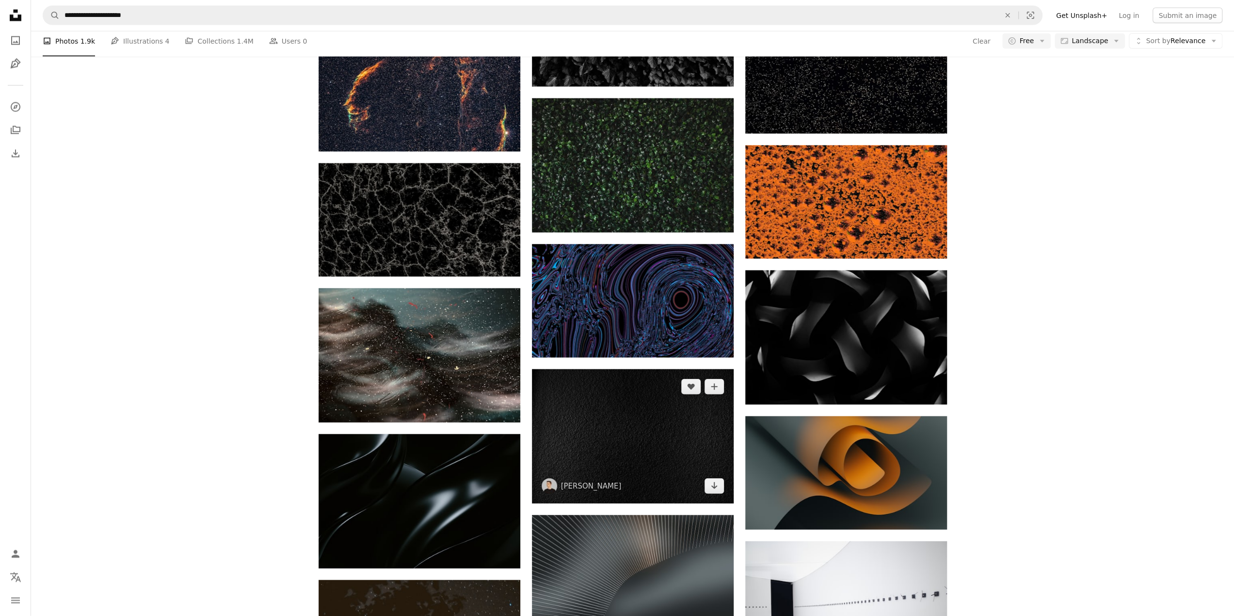
click at [650, 369] on img at bounding box center [633, 436] width 202 height 134
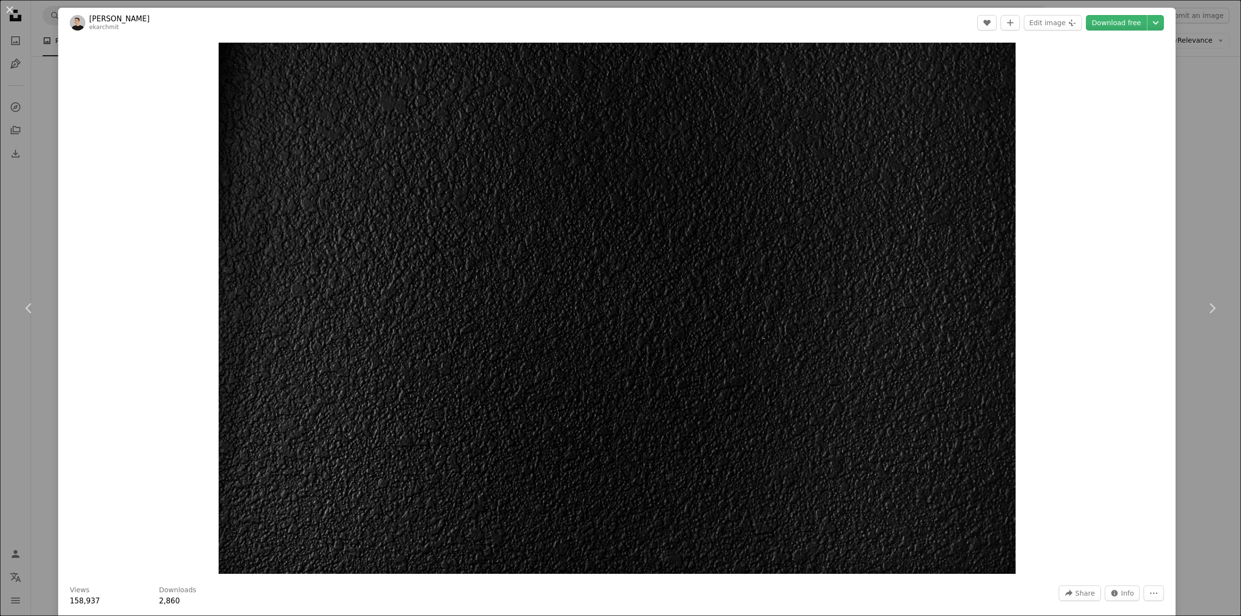
click at [1194, 115] on div "An X shape Chevron left Chevron right [PERSON_NAME] ekarchmit A heart A plus si…" at bounding box center [620, 308] width 1241 height 616
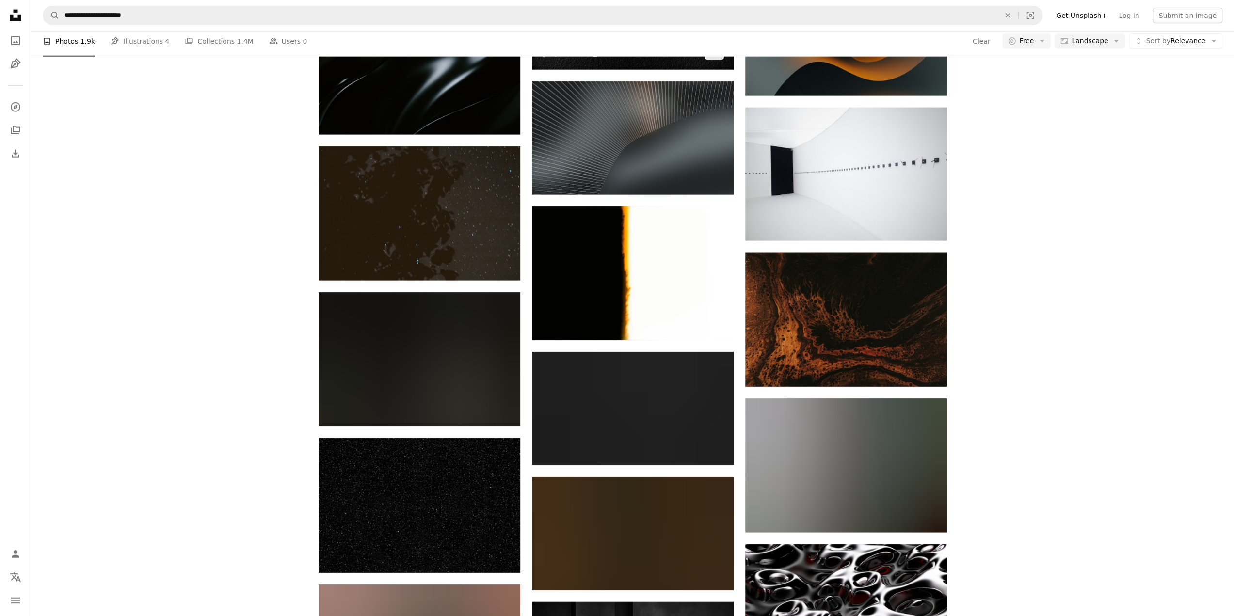
scroll to position [6060, 0]
